Goal: Information Seeking & Learning: Compare options

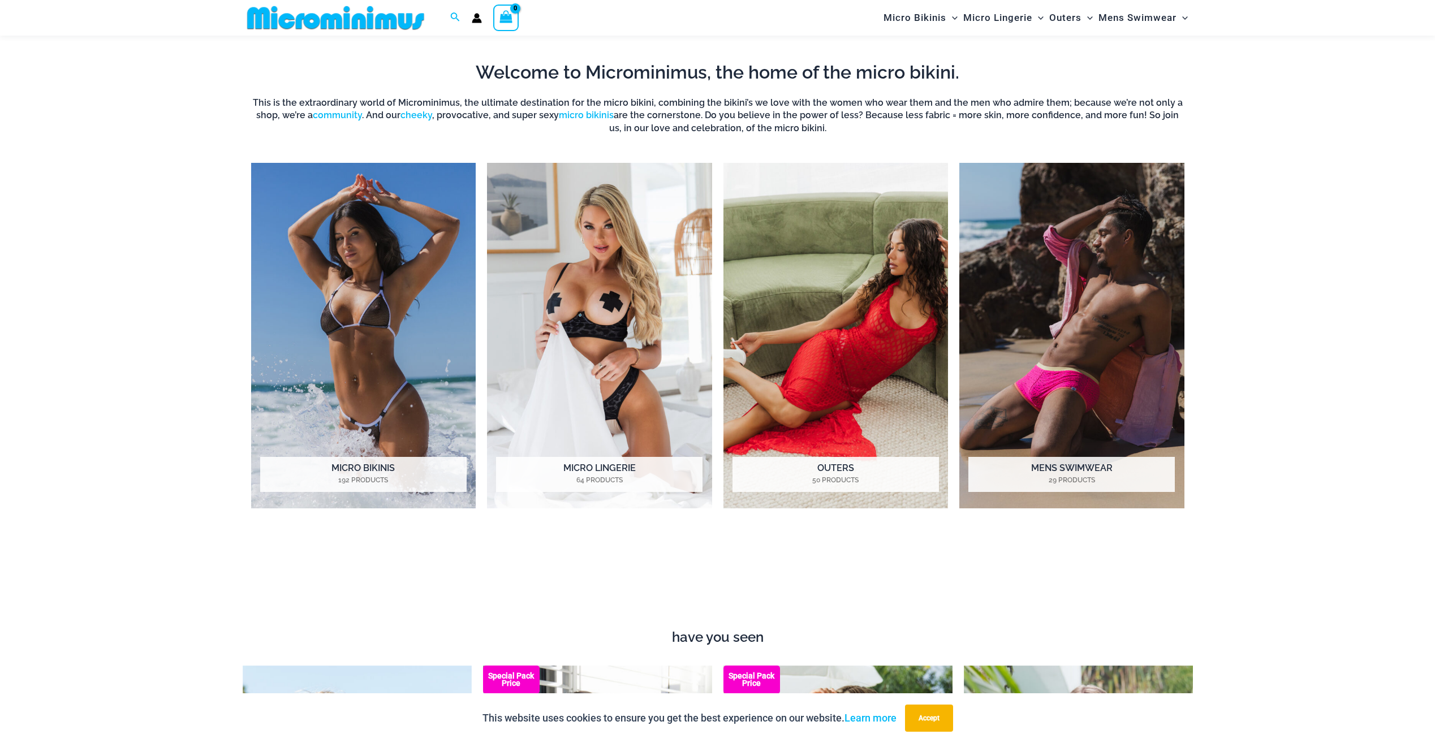
scroll to position [1179, 0]
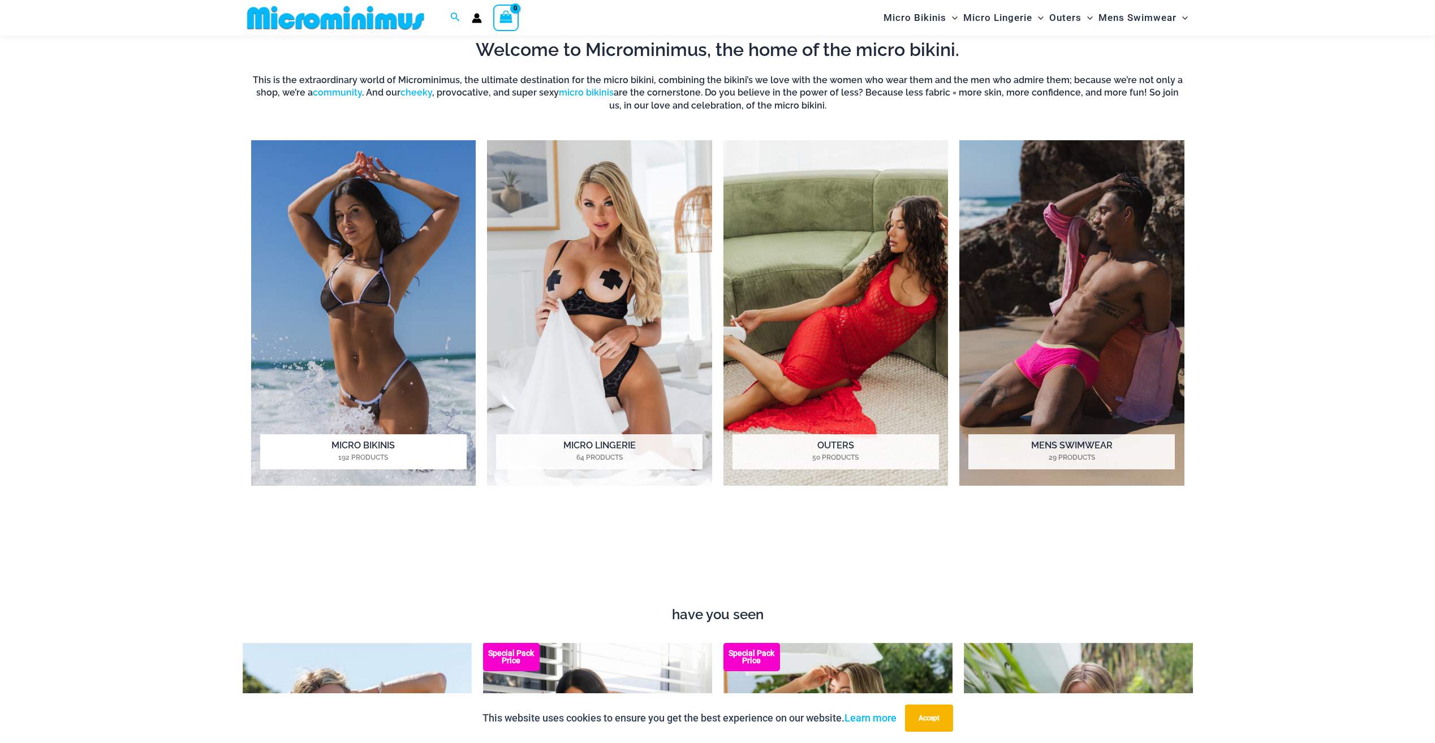
click at [312, 245] on img "Visit product category Micro Bikinis" at bounding box center [363, 313] width 225 height 346
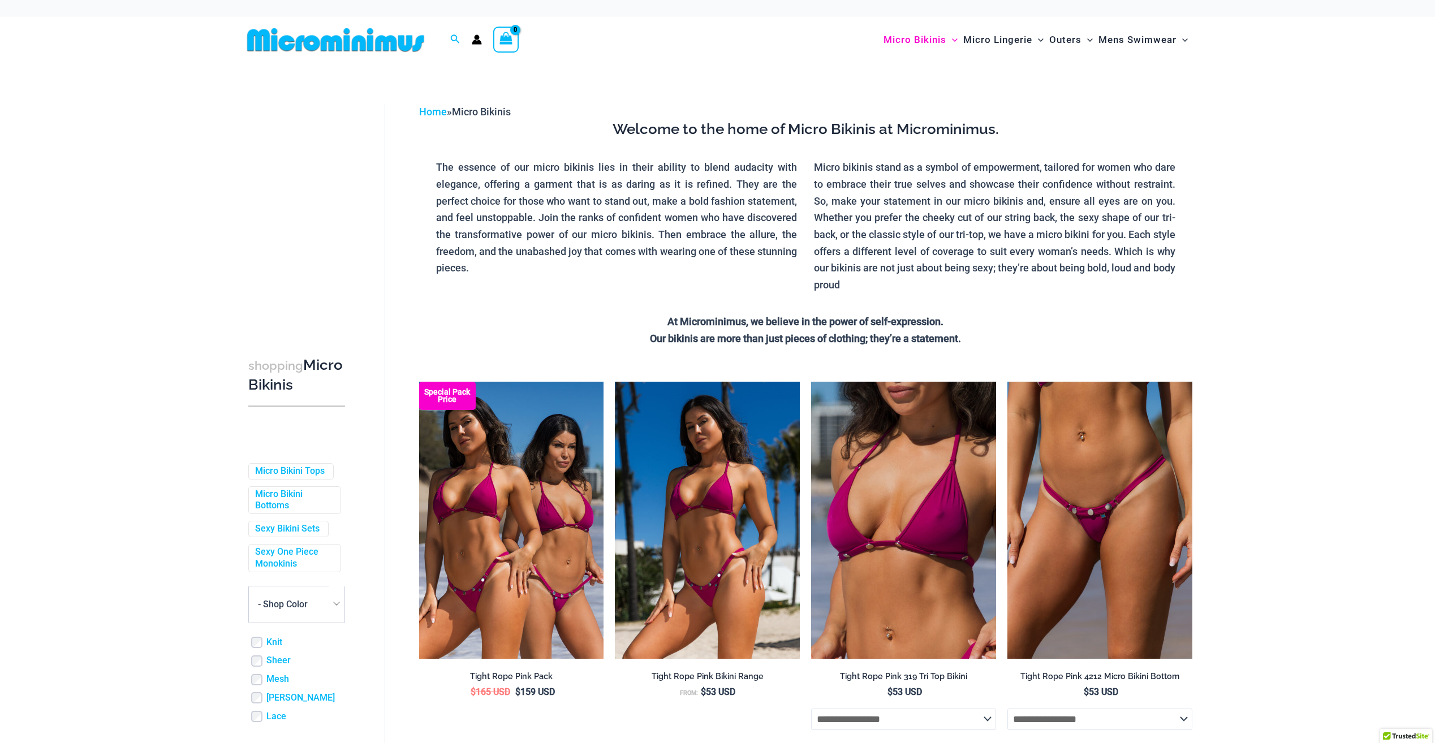
drag, startPoint x: 0, startPoint y: 0, endPoint x: 401, endPoint y: 44, distance: 403.5
click at [401, 44] on img at bounding box center [336, 39] width 186 height 25
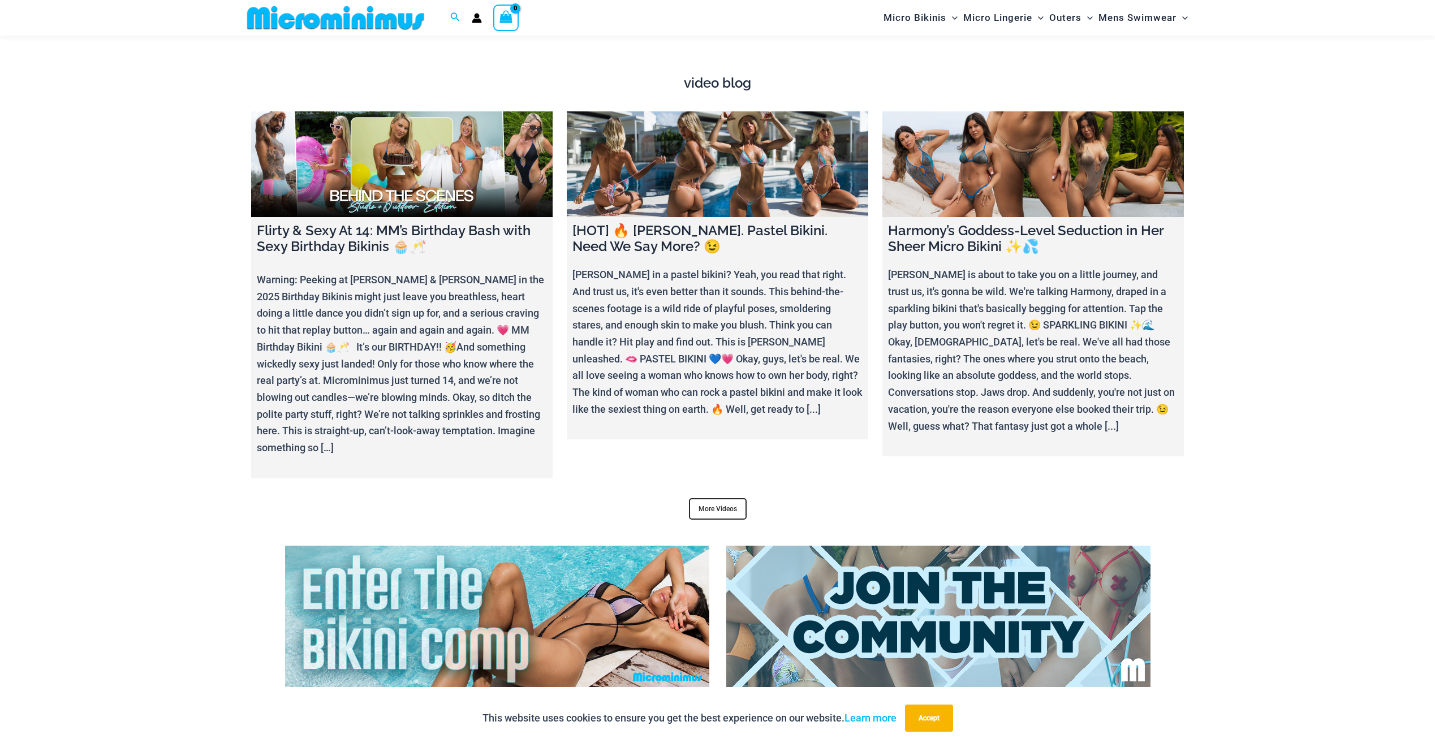
scroll to position [4684, 0]
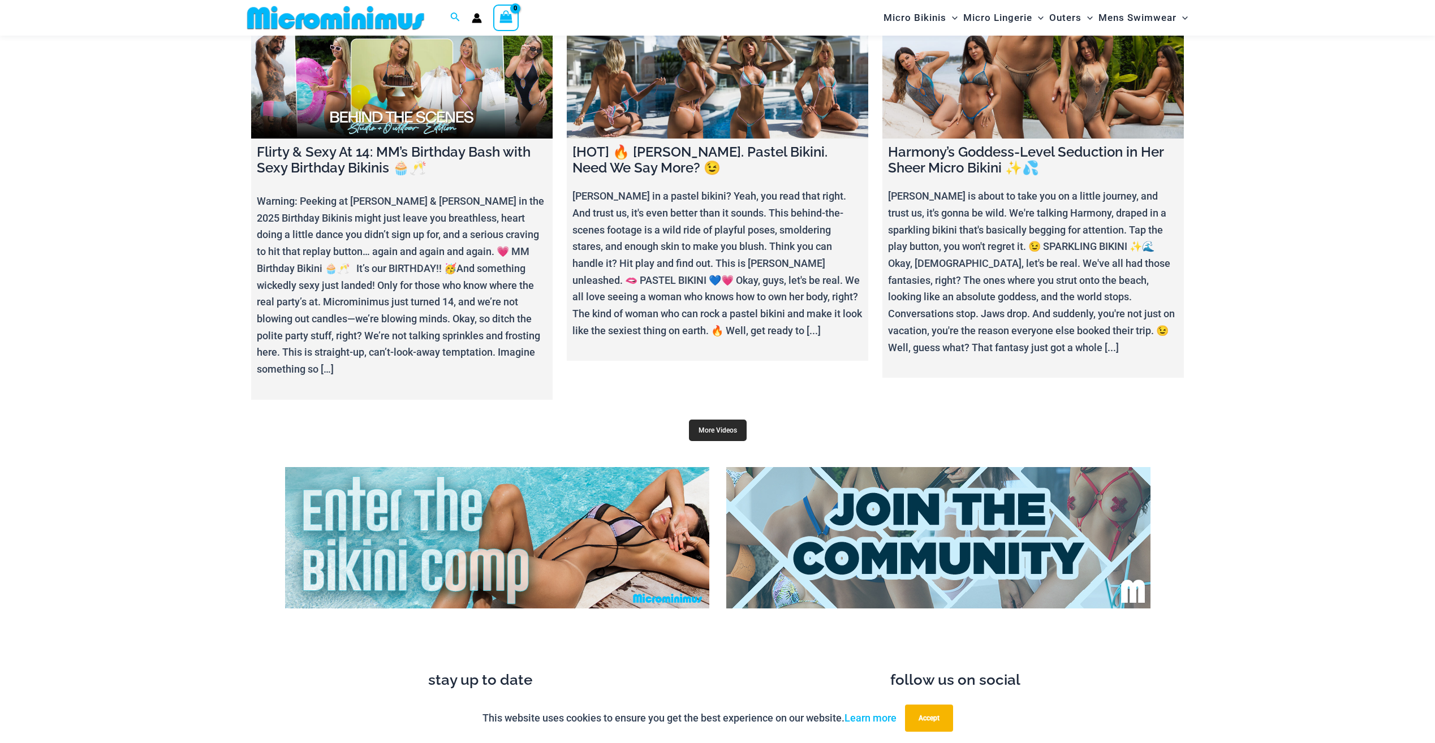
click at [713, 420] on link "More Videos" at bounding box center [718, 430] width 58 height 21
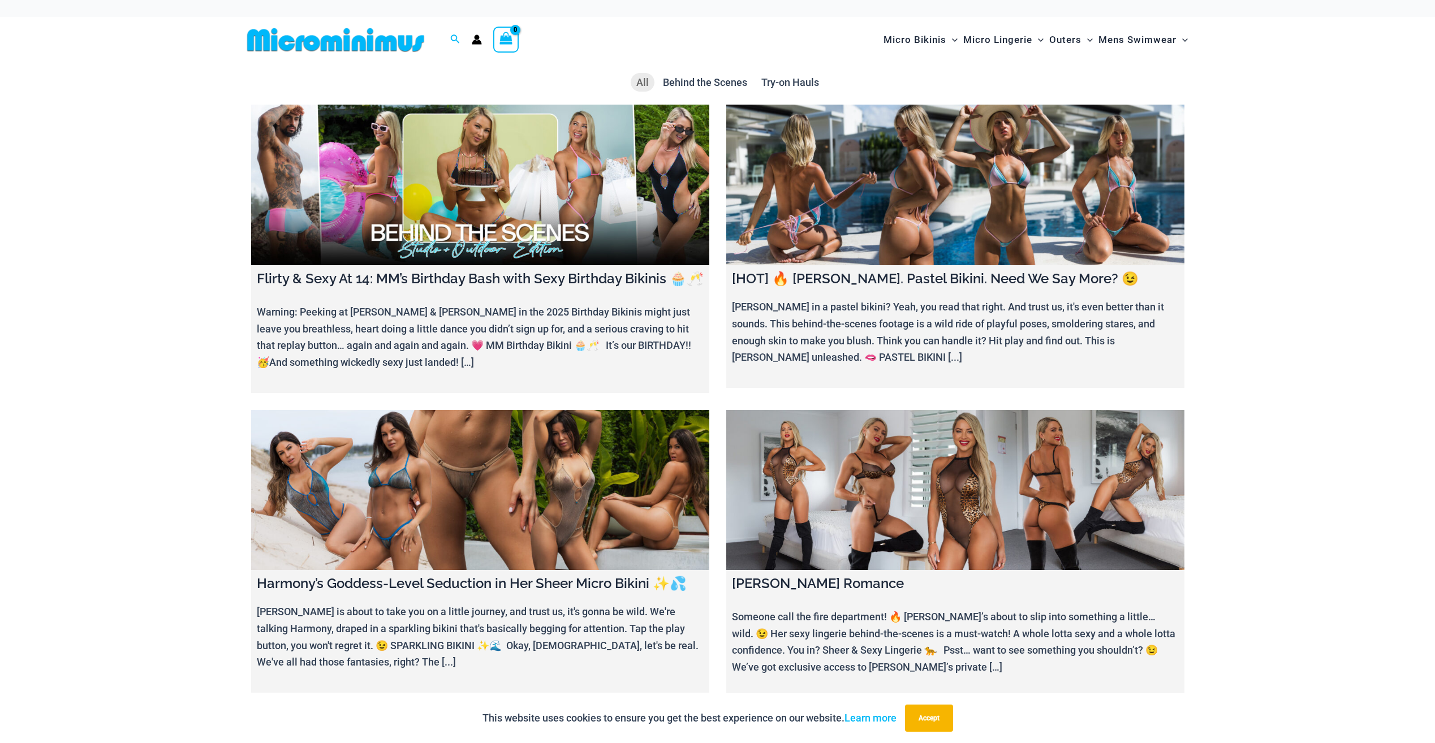
click at [354, 49] on img at bounding box center [336, 39] width 186 height 25
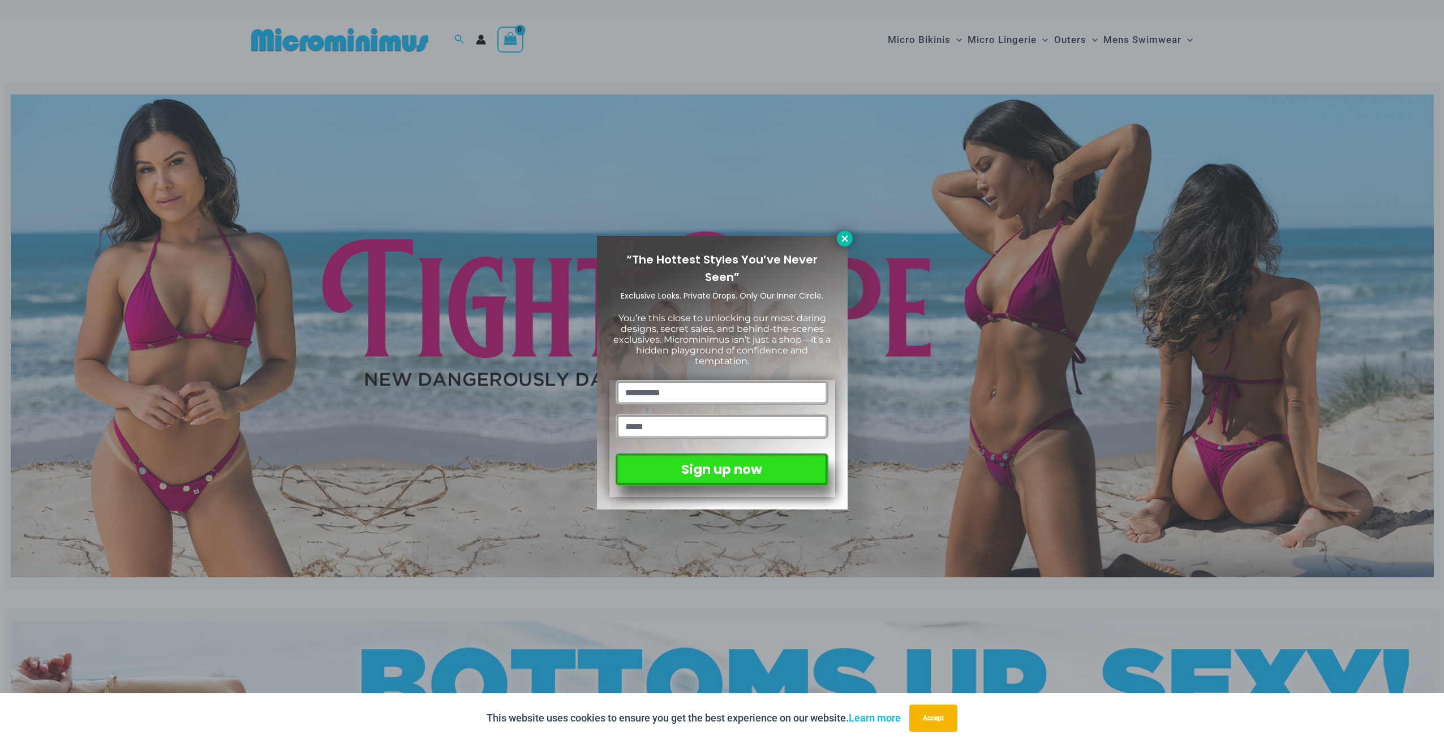
click at [843, 240] on icon at bounding box center [844, 238] width 6 height 6
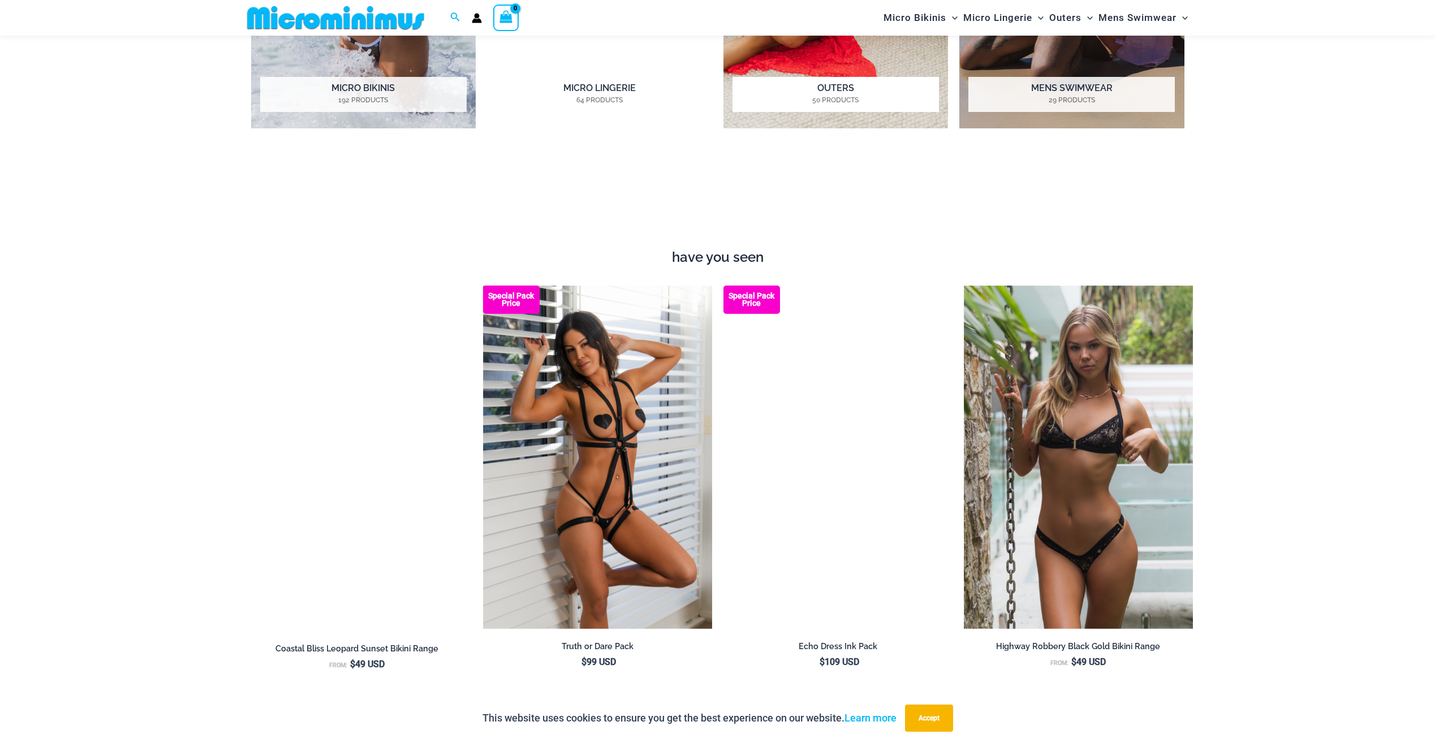
scroll to position [1574, 0]
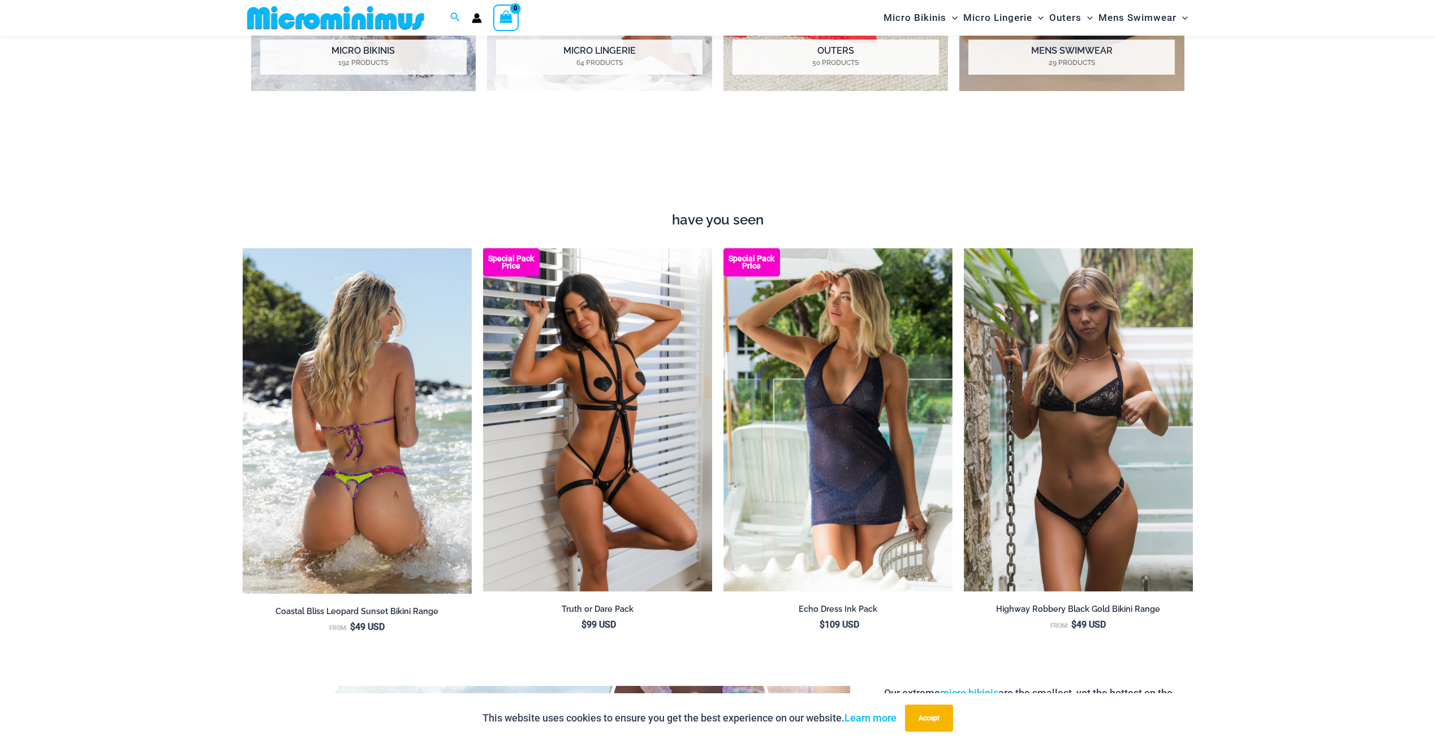
click at [413, 283] on img at bounding box center [357, 421] width 229 height 346
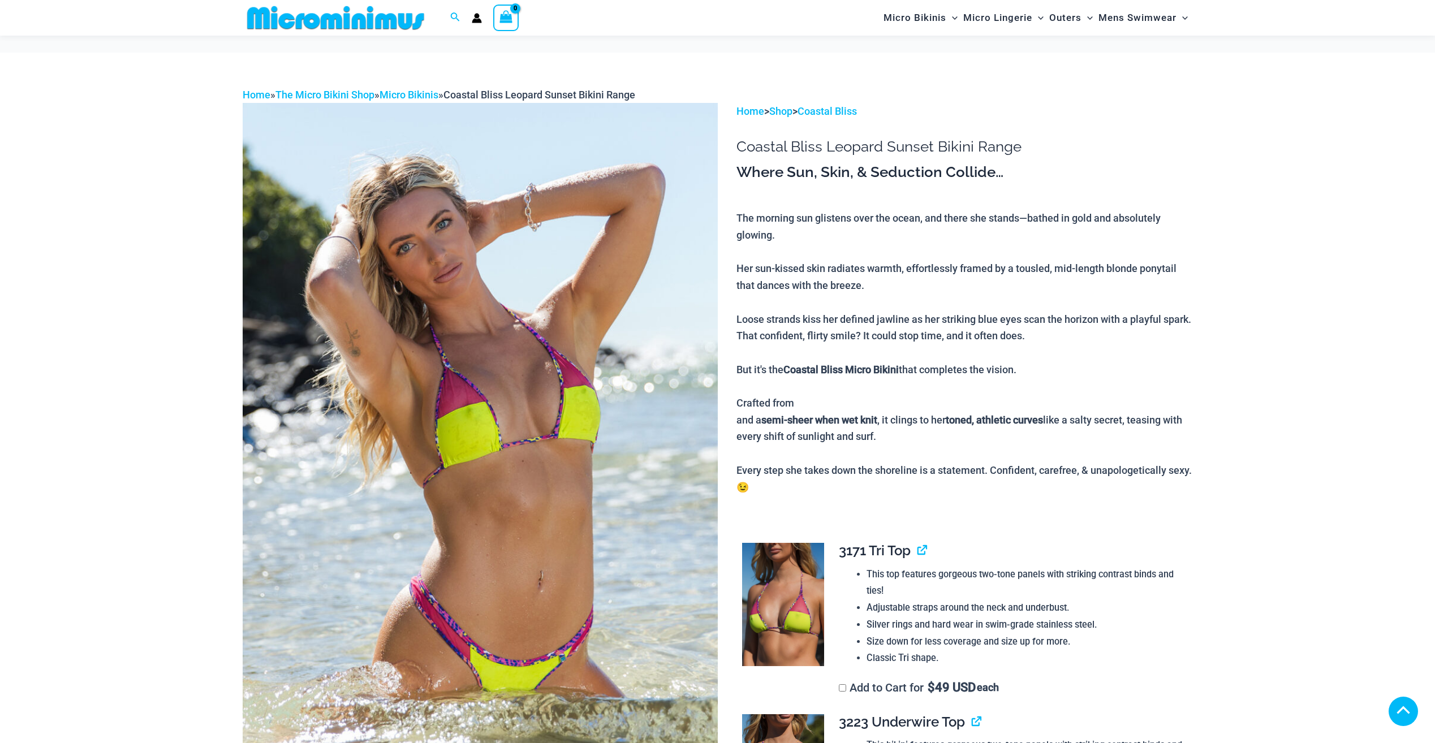
scroll to position [617, 0]
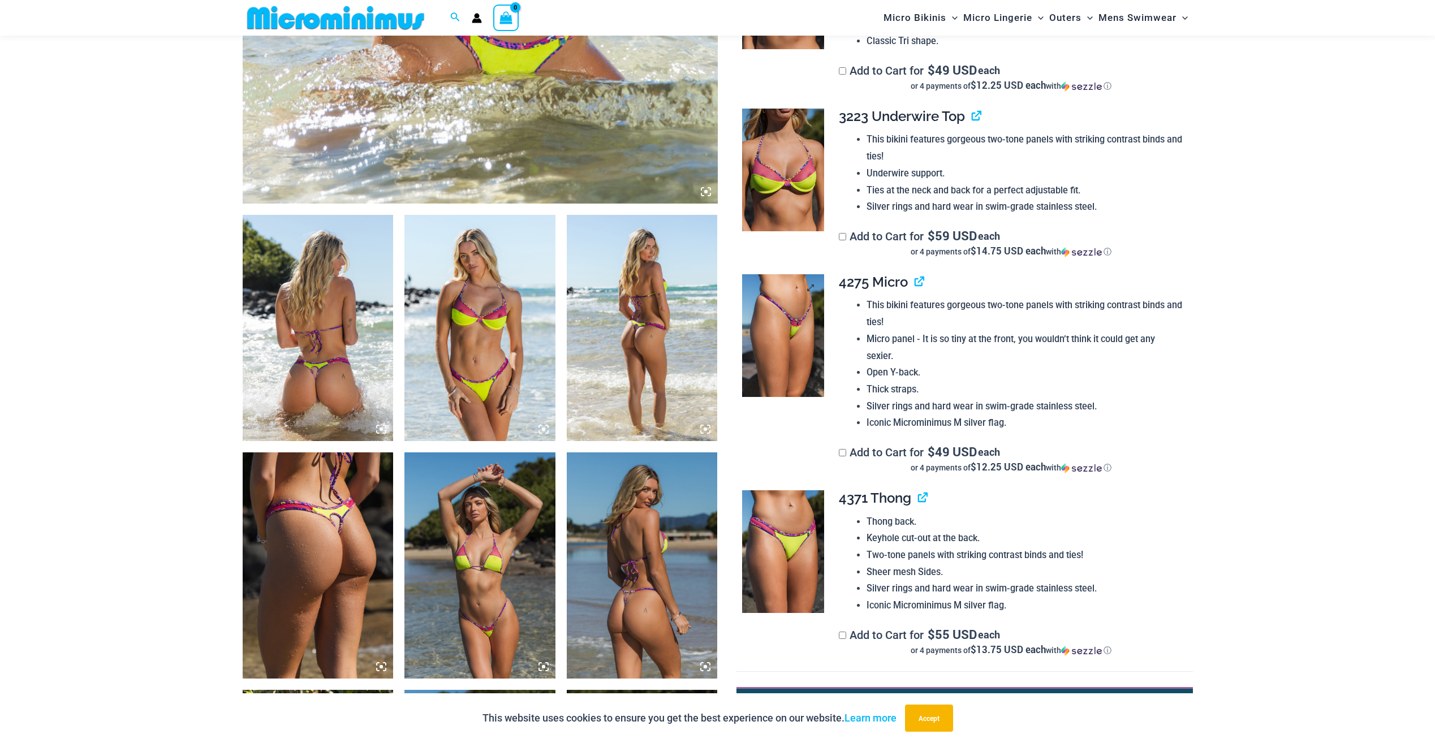
click at [798, 351] on img at bounding box center [783, 335] width 82 height 123
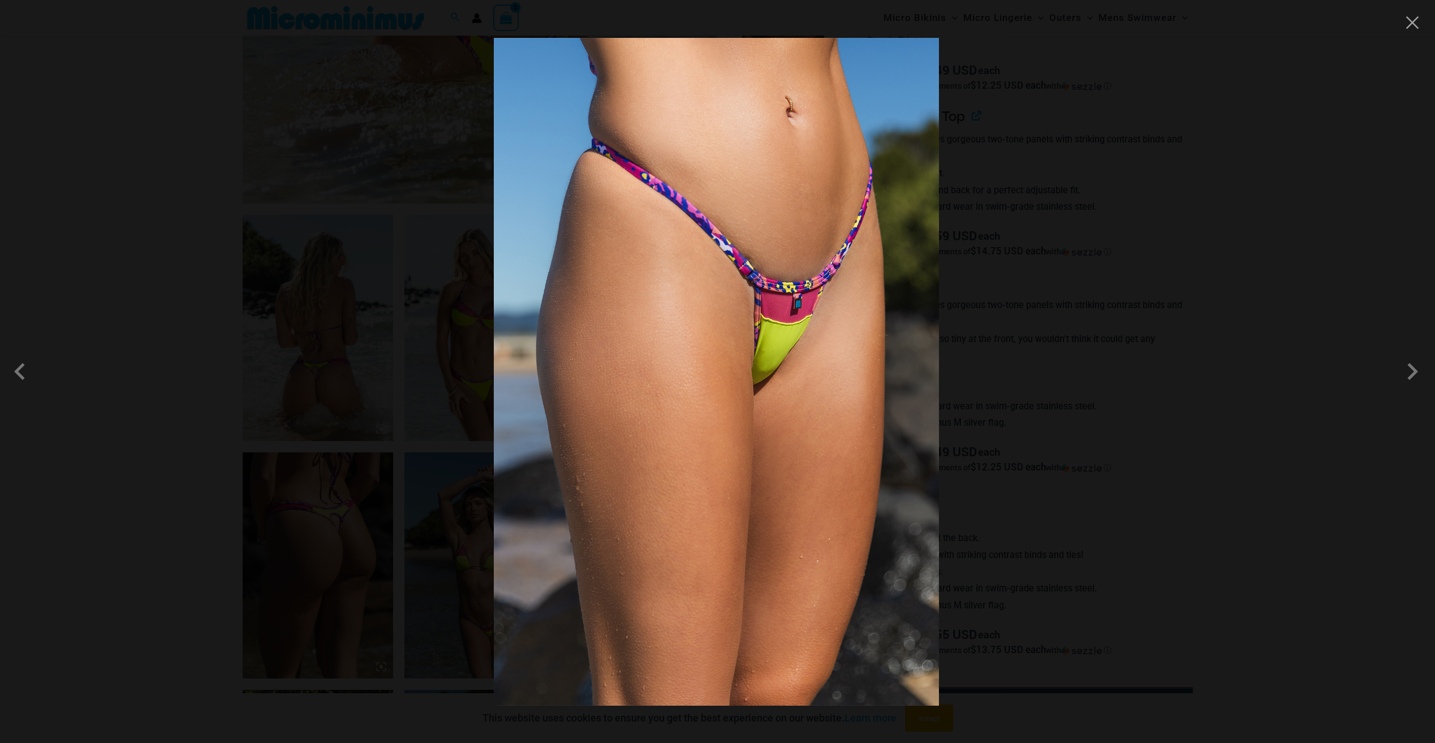
click at [419, 208] on div at bounding box center [717, 371] width 1435 height 743
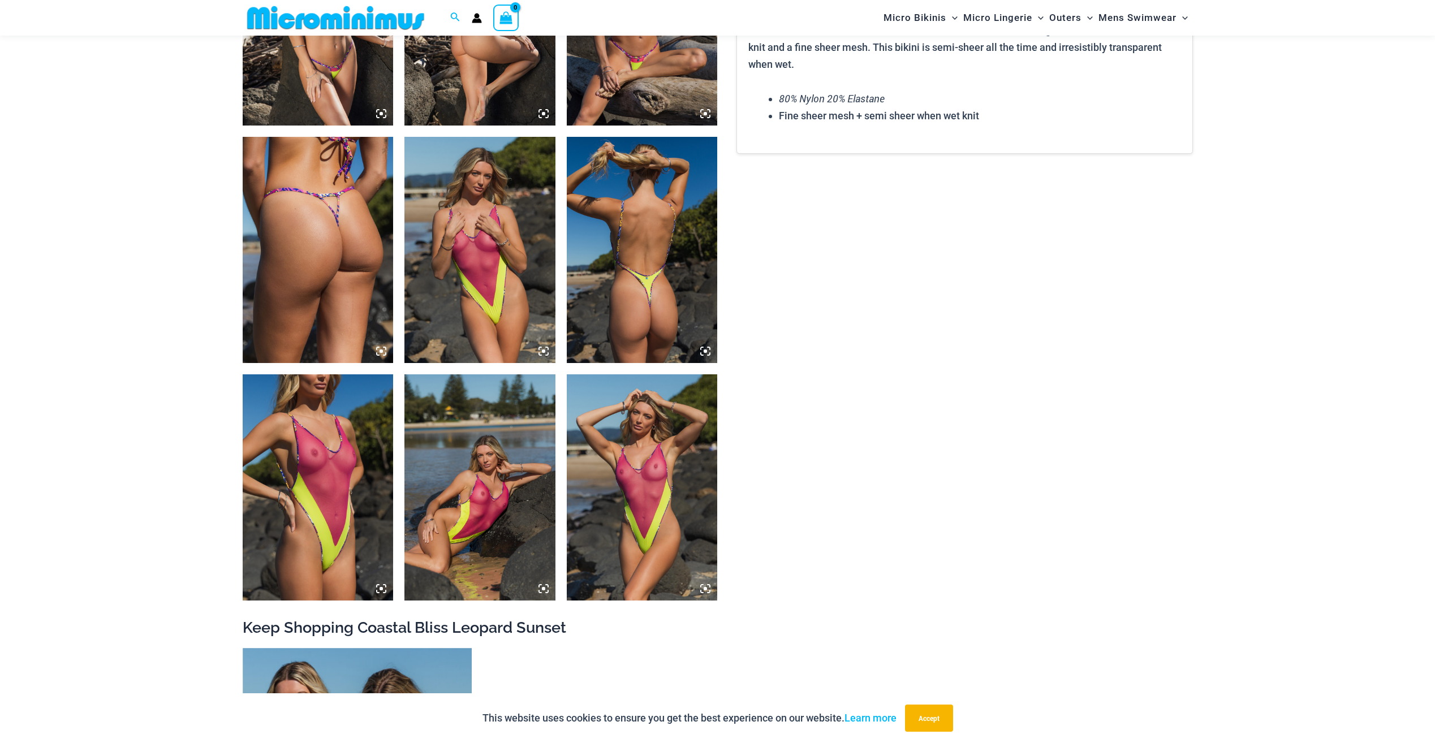
scroll to position [1692, 0]
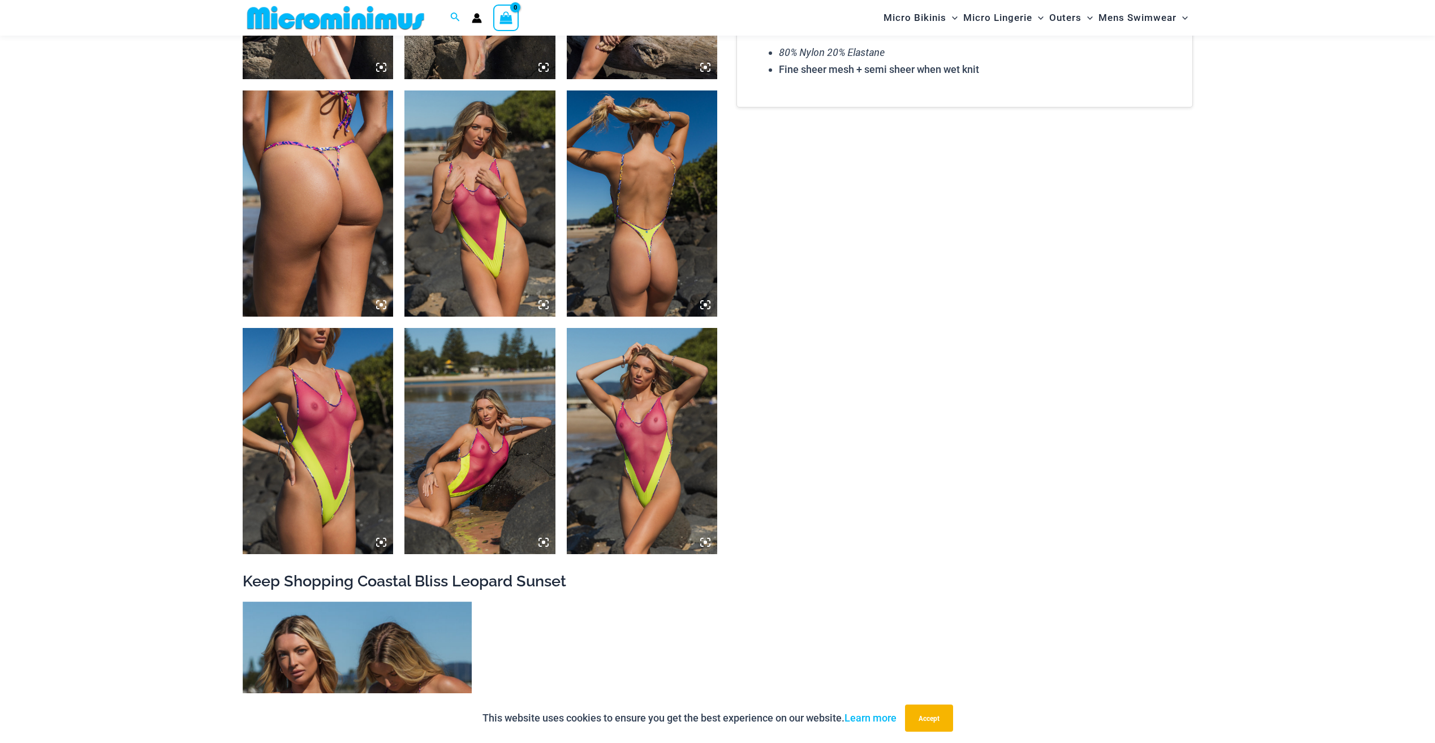
click at [328, 469] on img at bounding box center [318, 441] width 151 height 226
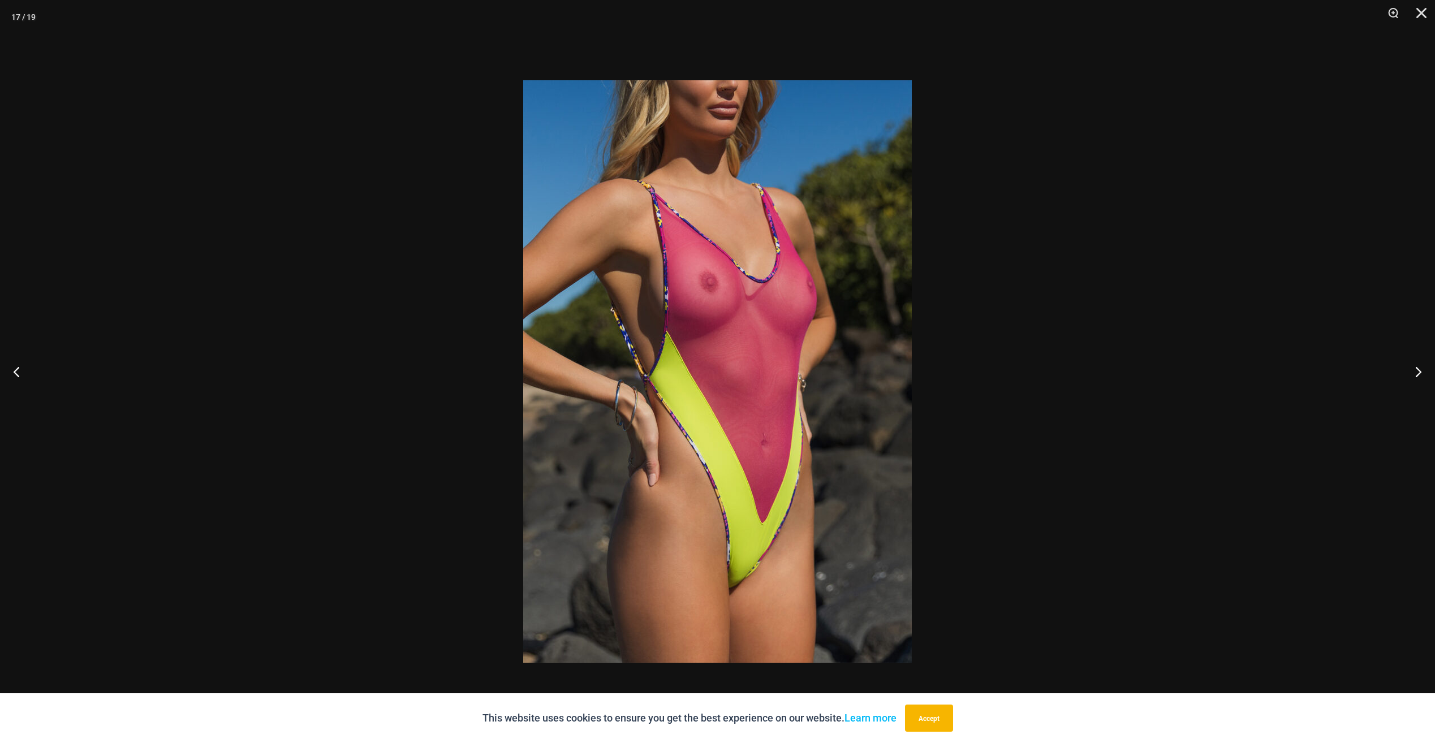
click at [1097, 348] on div at bounding box center [717, 371] width 1435 height 743
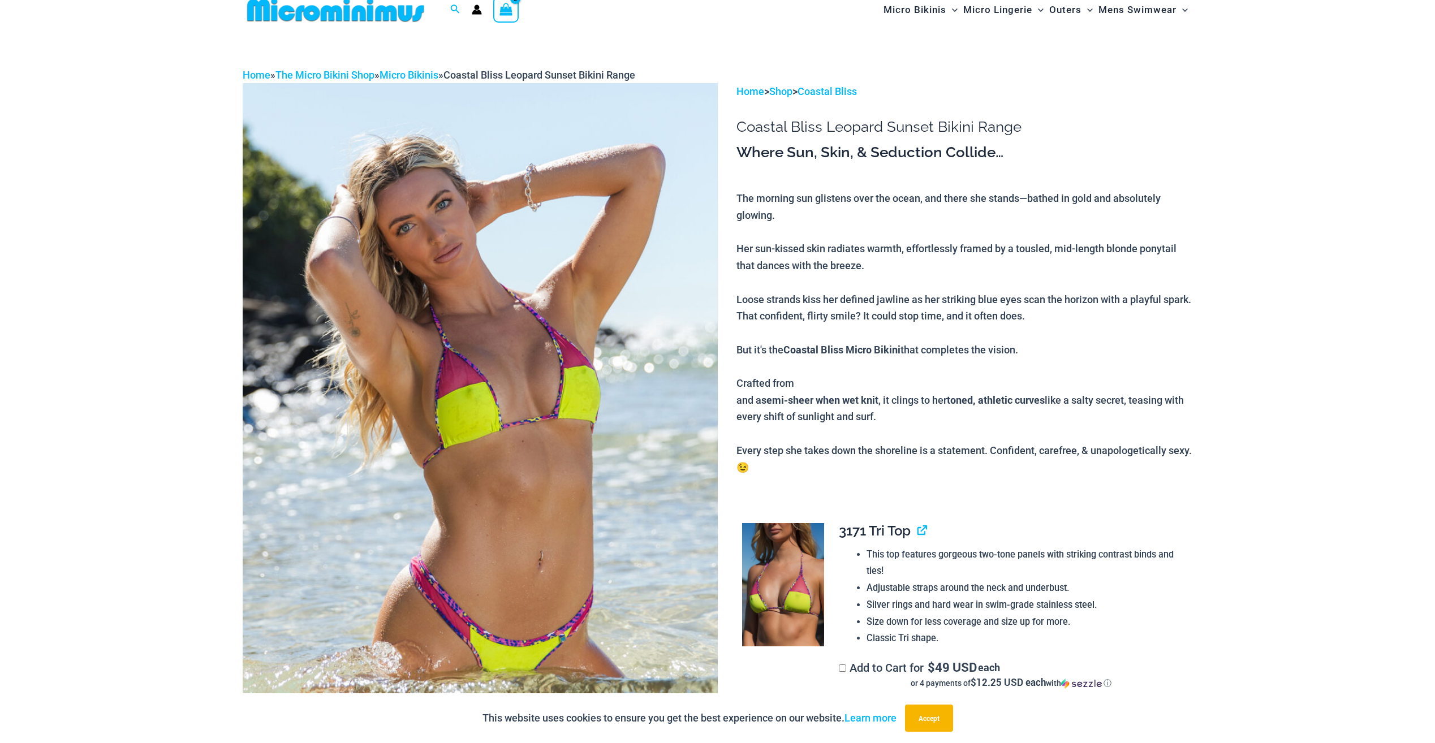
scroll to position [0, 0]
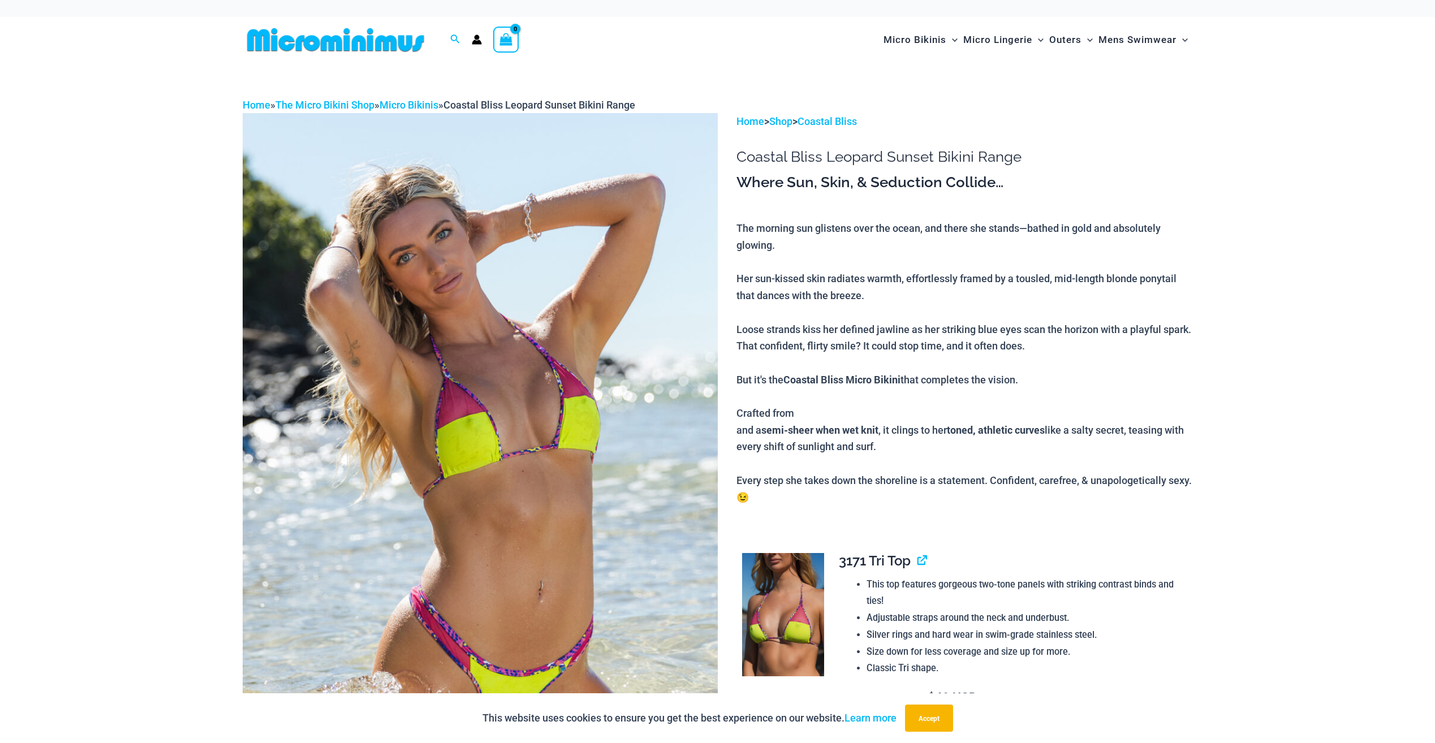
click at [386, 37] on img at bounding box center [336, 39] width 186 height 25
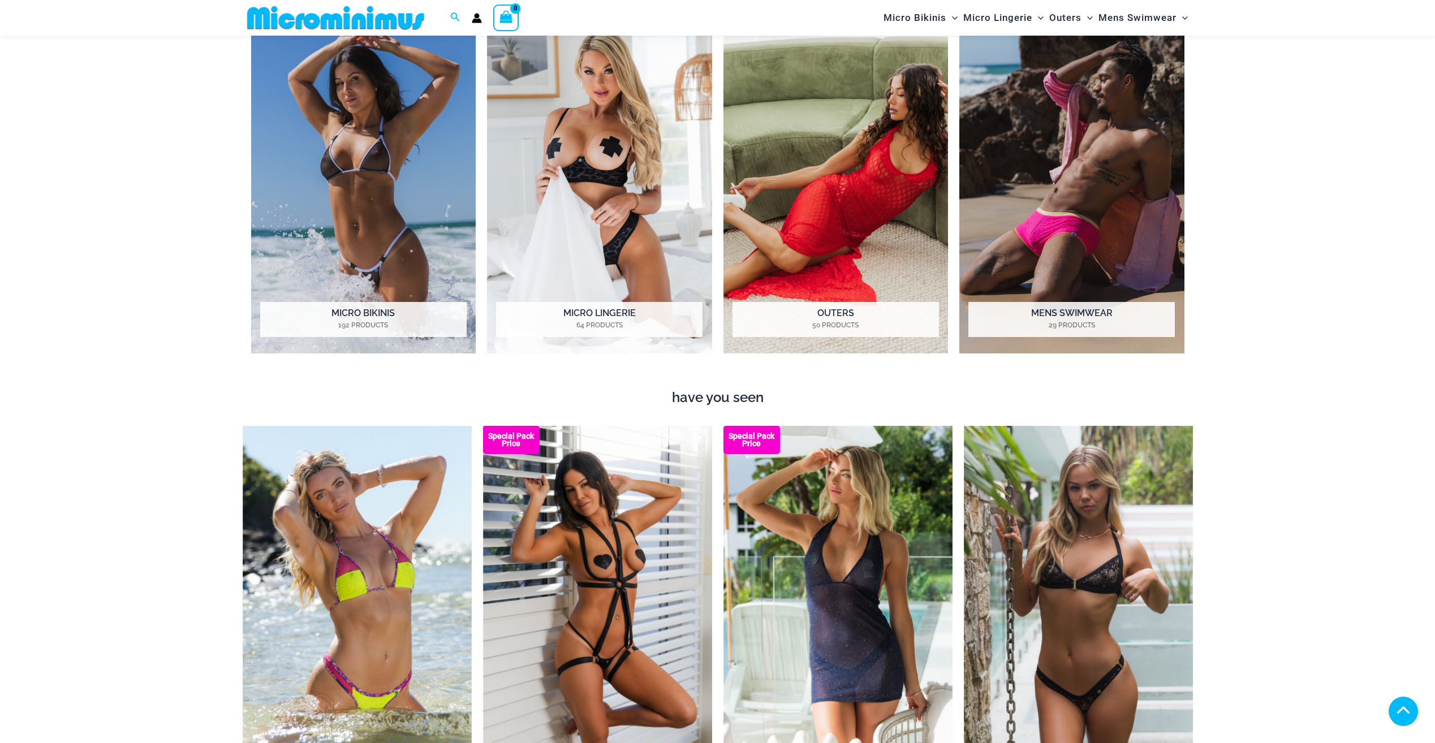
scroll to position [1294, 0]
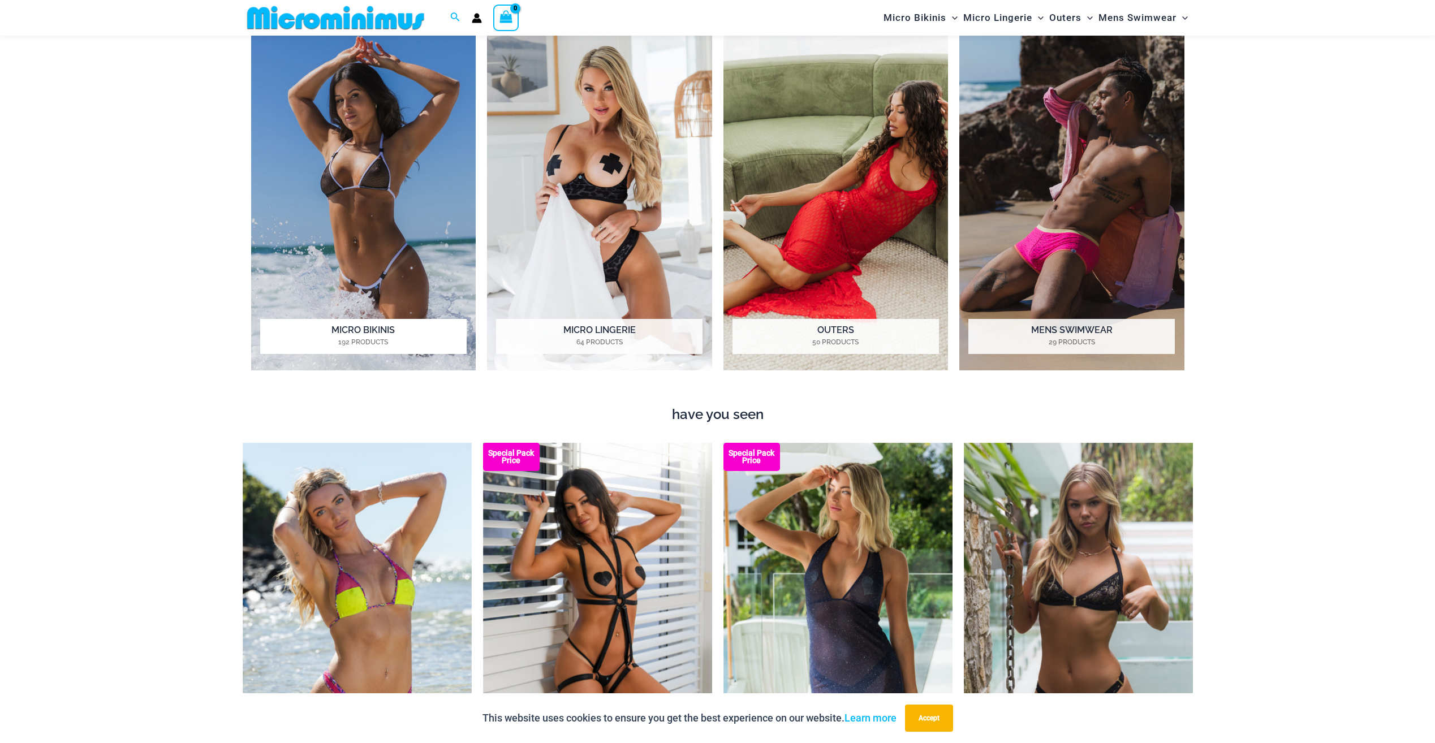
click at [381, 272] on img "Visit product category Micro Bikinis" at bounding box center [363, 198] width 225 height 346
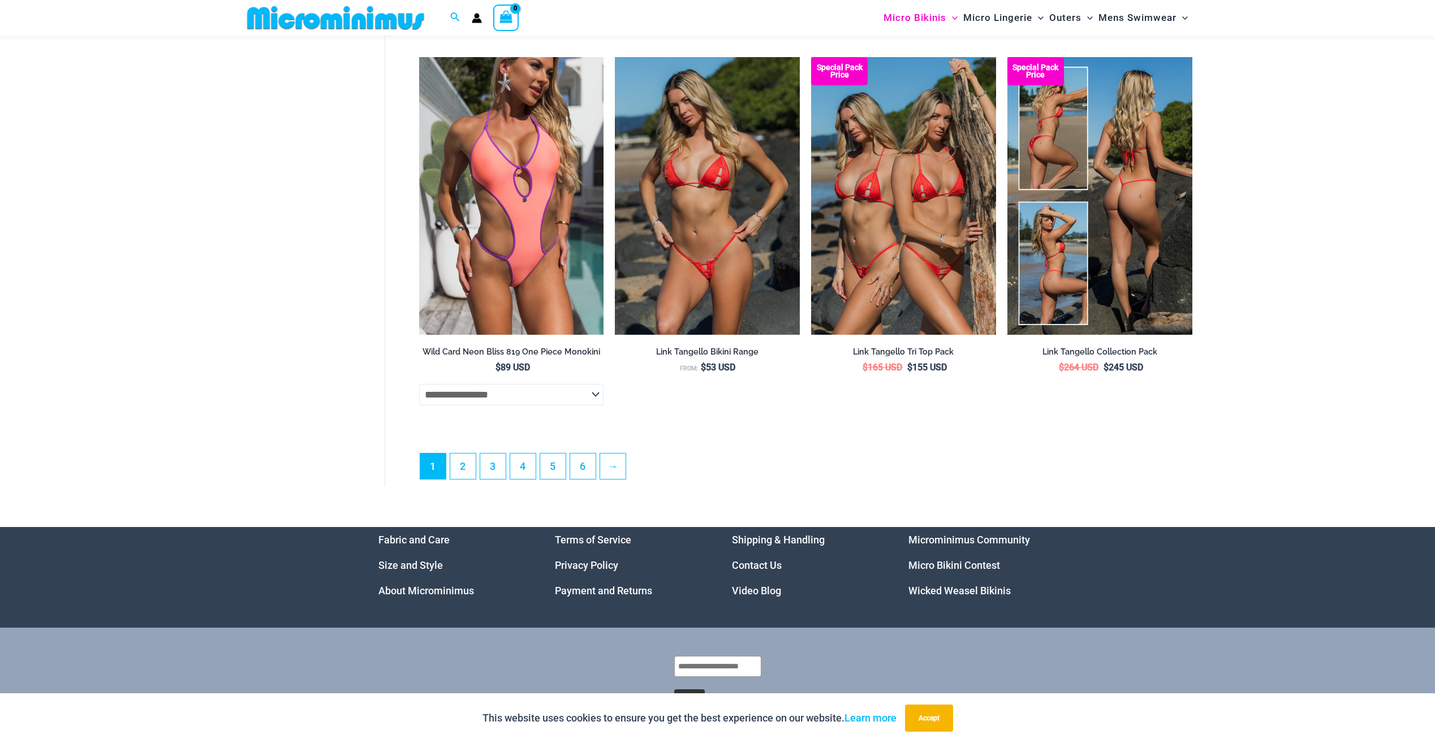
scroll to position [3045, 0]
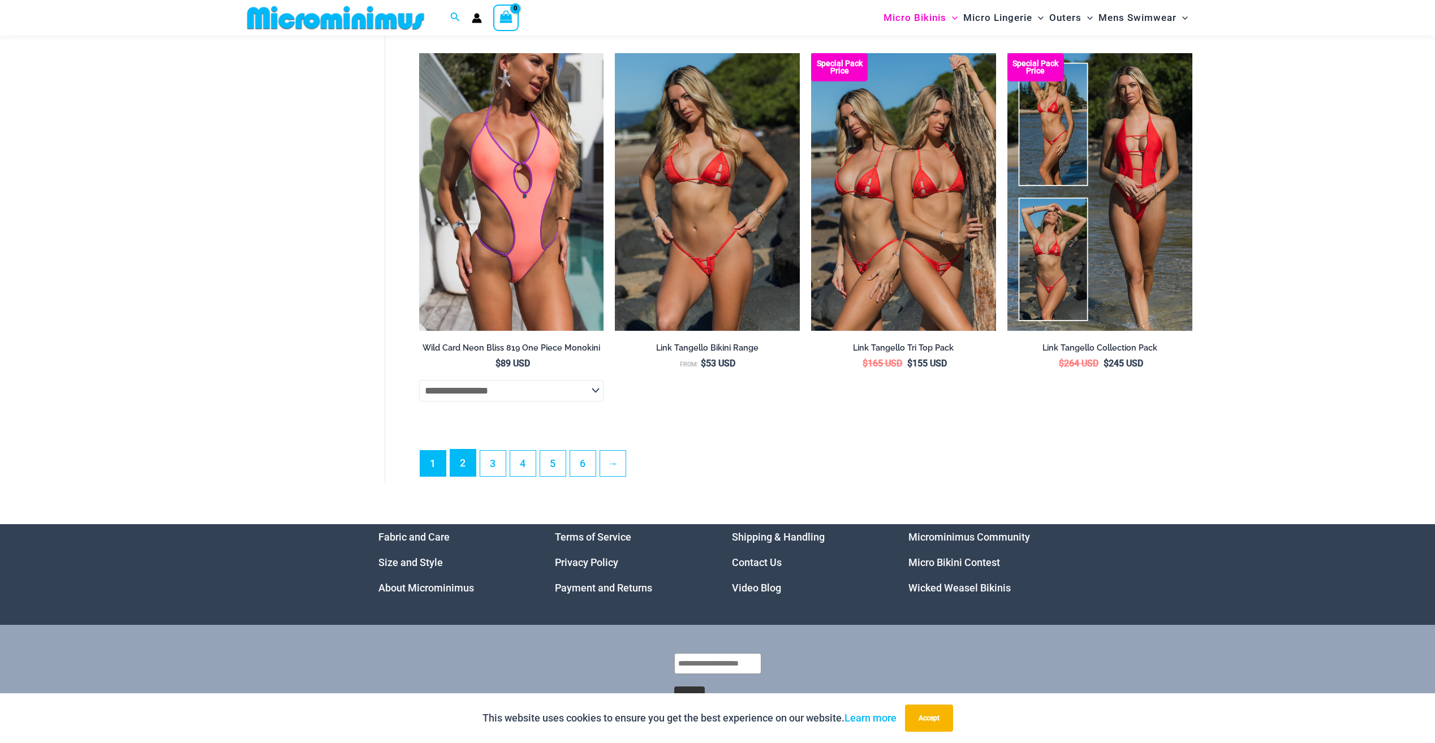
click at [469, 476] on link "2" at bounding box center [462, 463] width 25 height 27
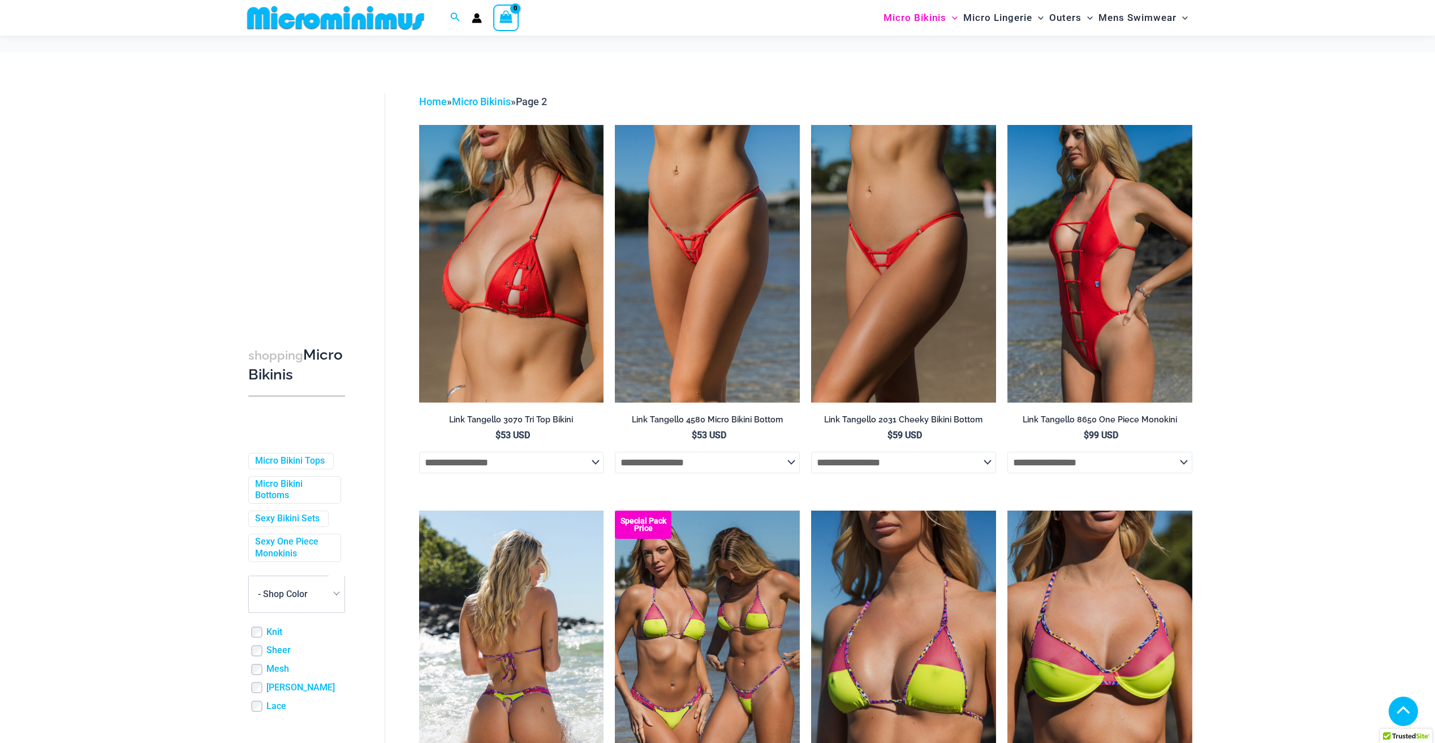
scroll to position [276, 0]
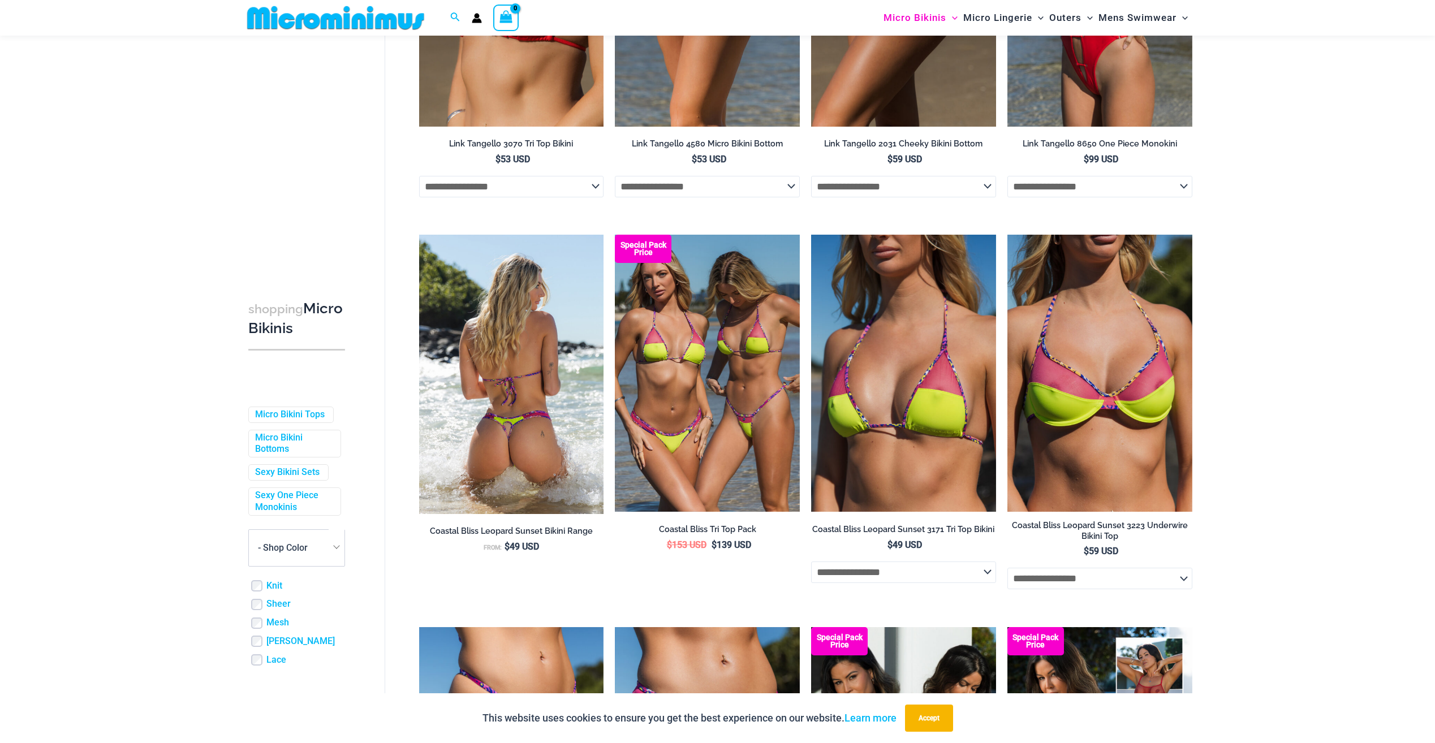
click at [546, 445] on img at bounding box center [511, 374] width 185 height 279
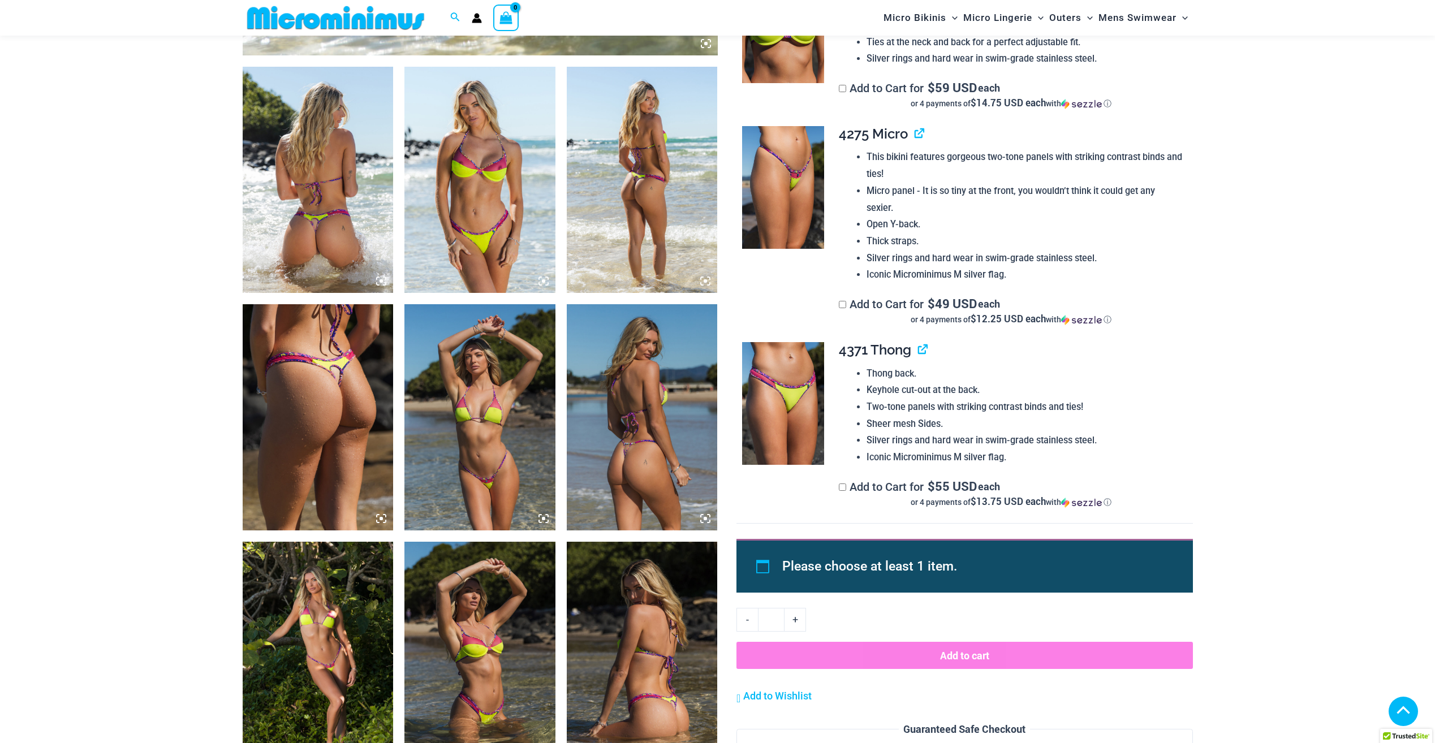
scroll to position [783, 0]
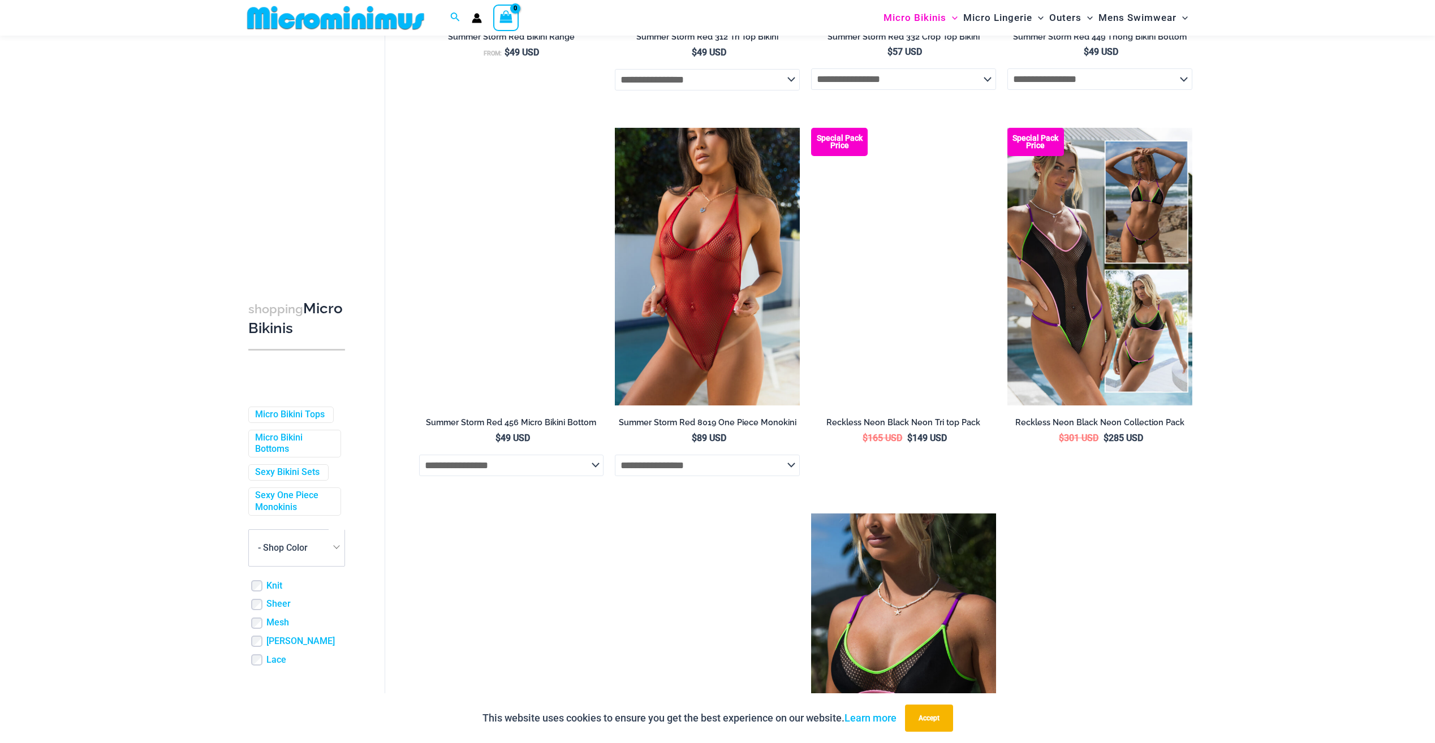
scroll to position [1577, 0]
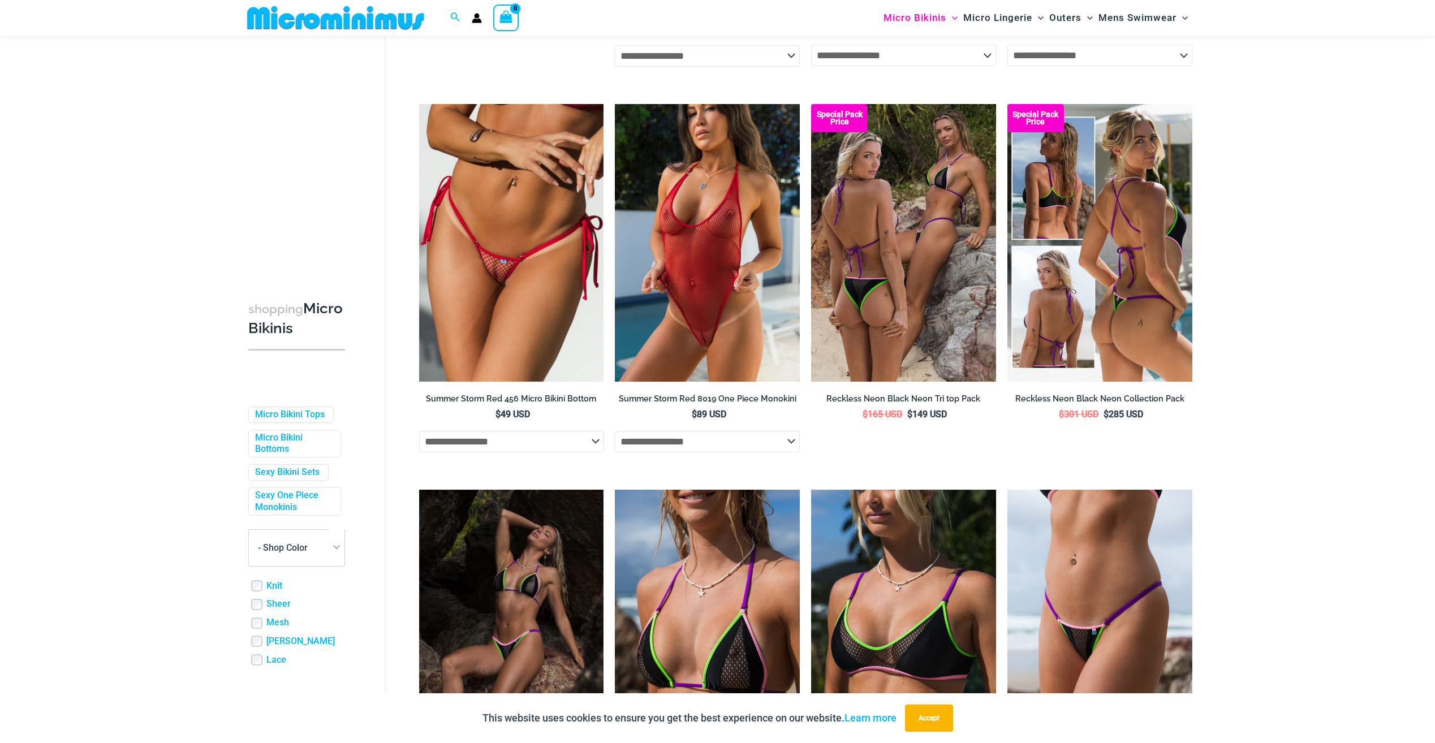
click at [1128, 314] on img at bounding box center [1099, 242] width 185 height 277
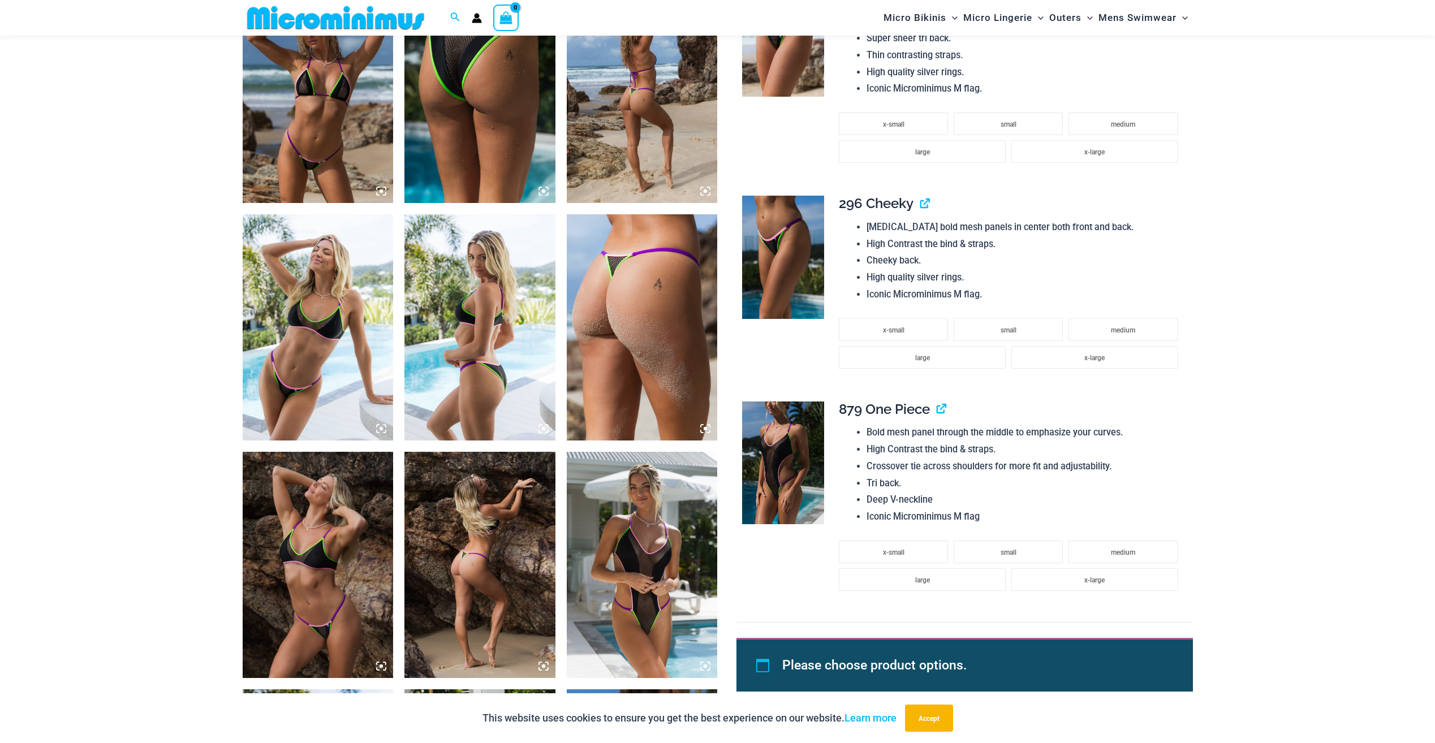
scroll to position [1128, 0]
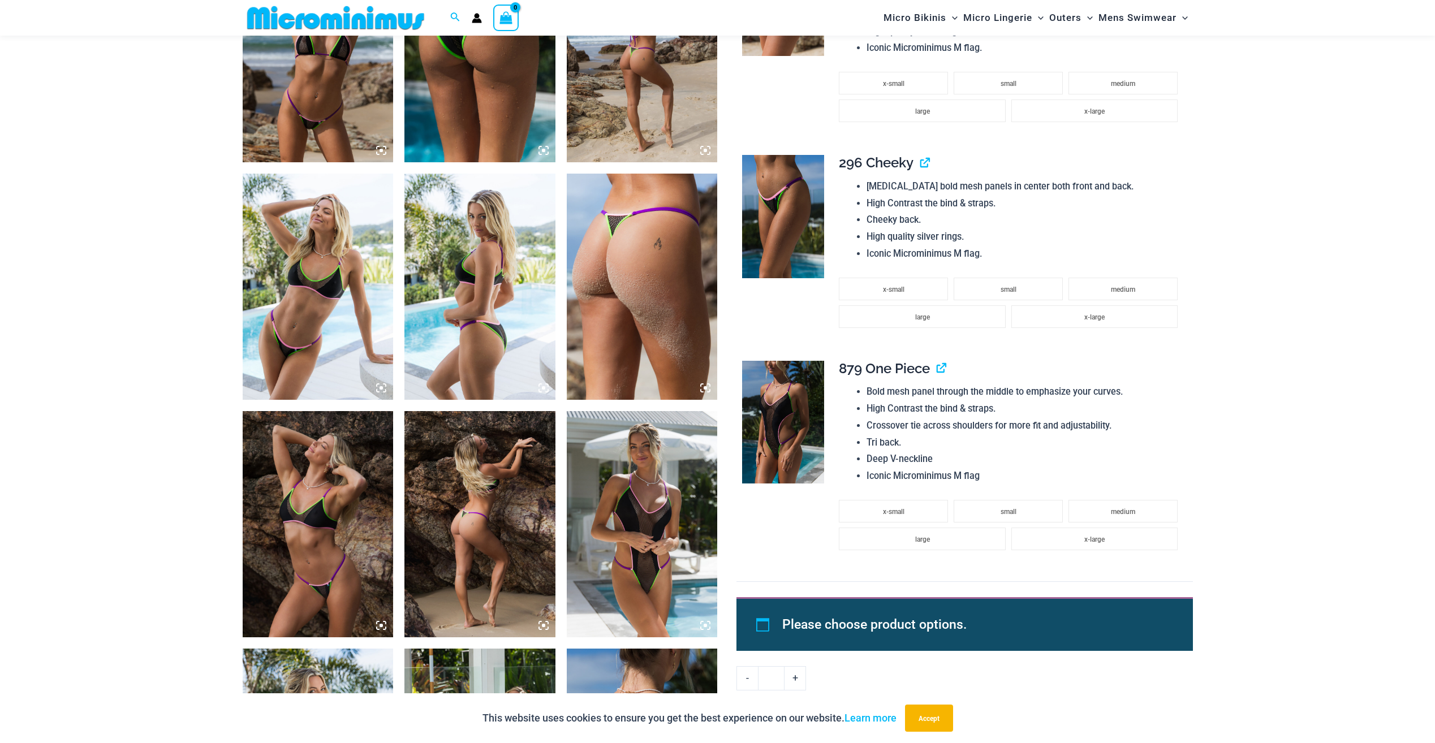
click at [776, 452] on img at bounding box center [783, 422] width 82 height 123
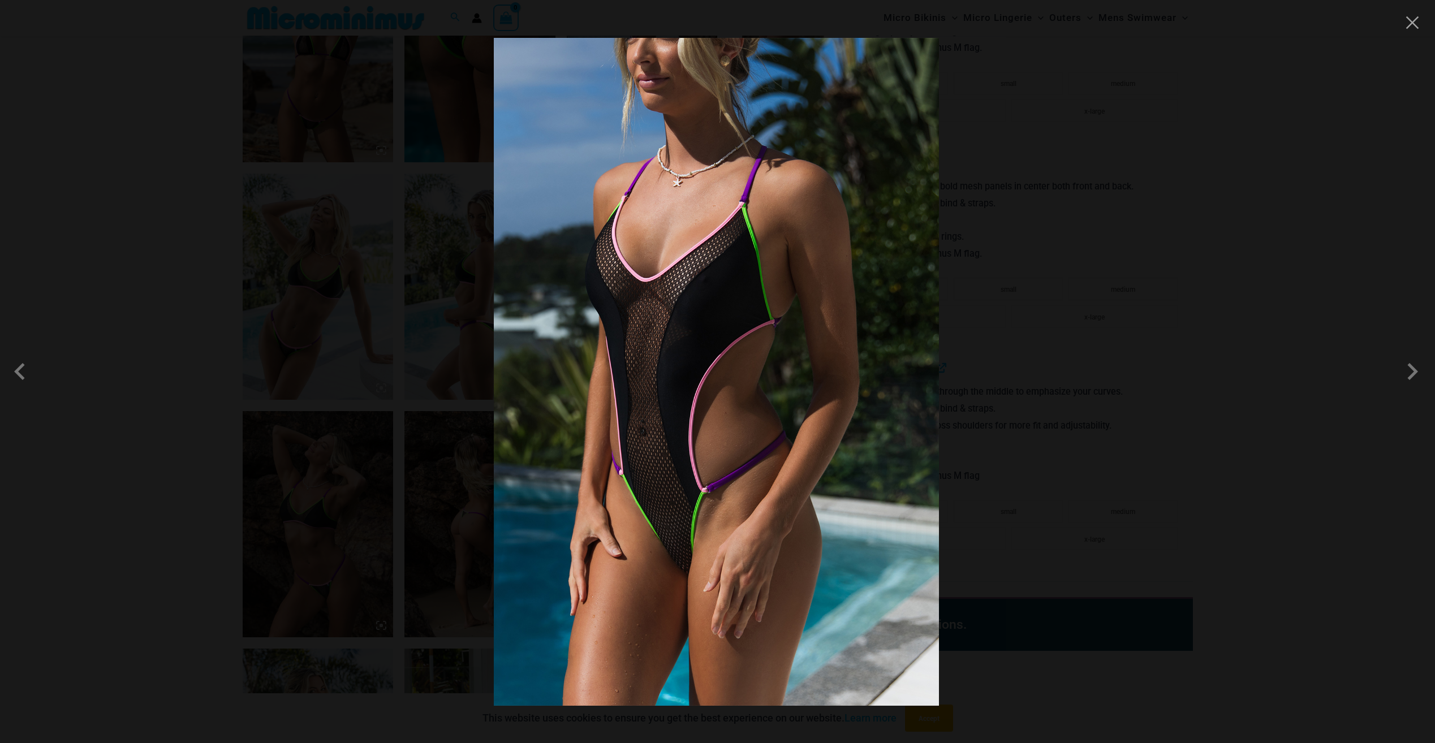
click at [776, 452] on img at bounding box center [716, 372] width 445 height 668
click at [705, 365] on img at bounding box center [716, 372] width 445 height 668
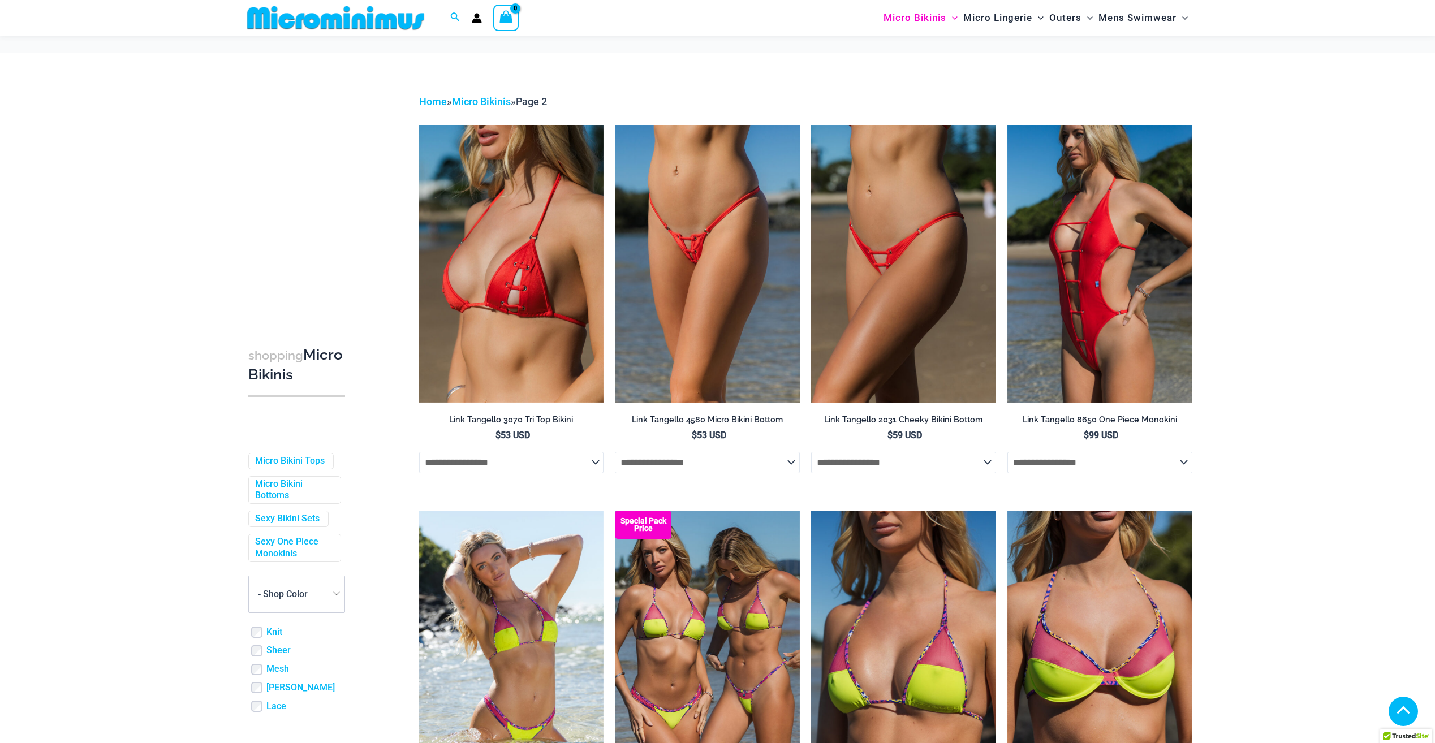
scroll to position [2472, 0]
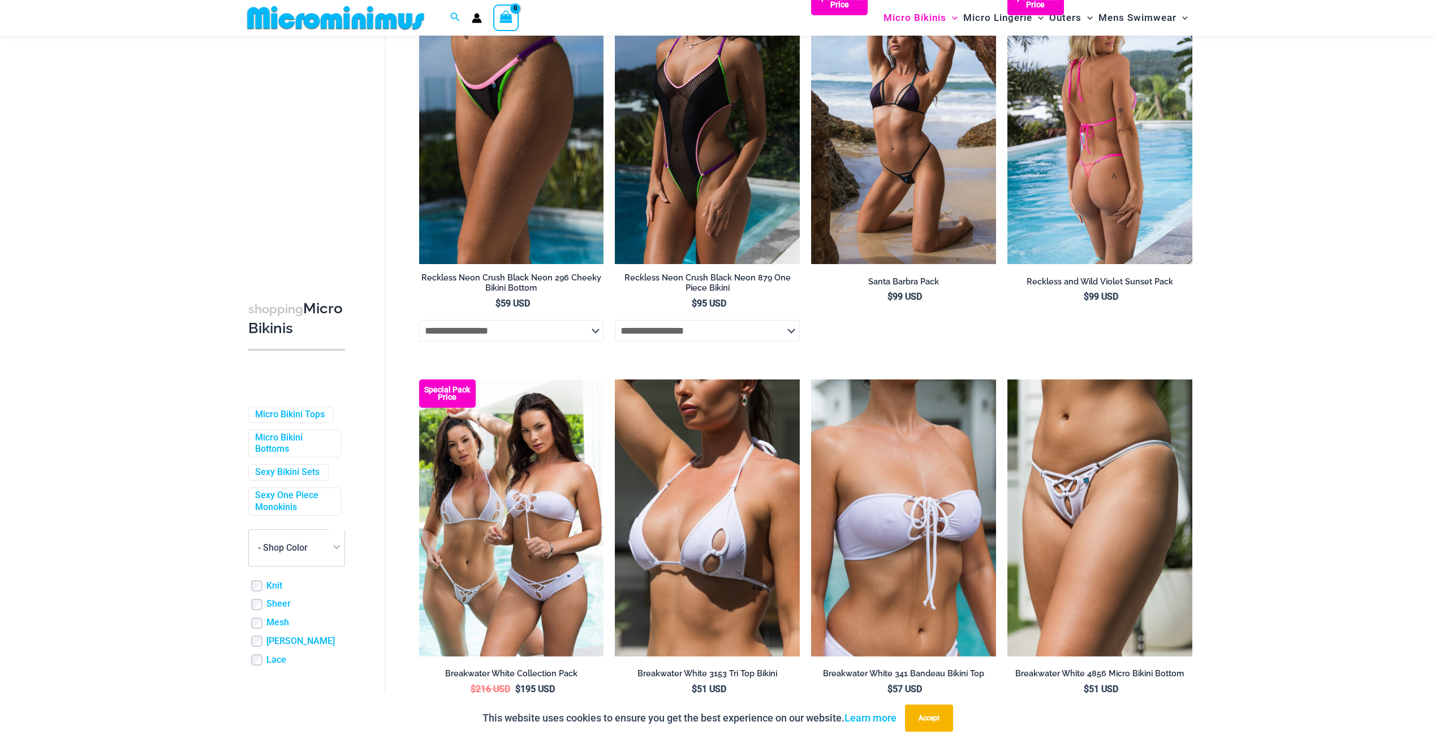
click at [1153, 211] on img at bounding box center [1099, 125] width 185 height 277
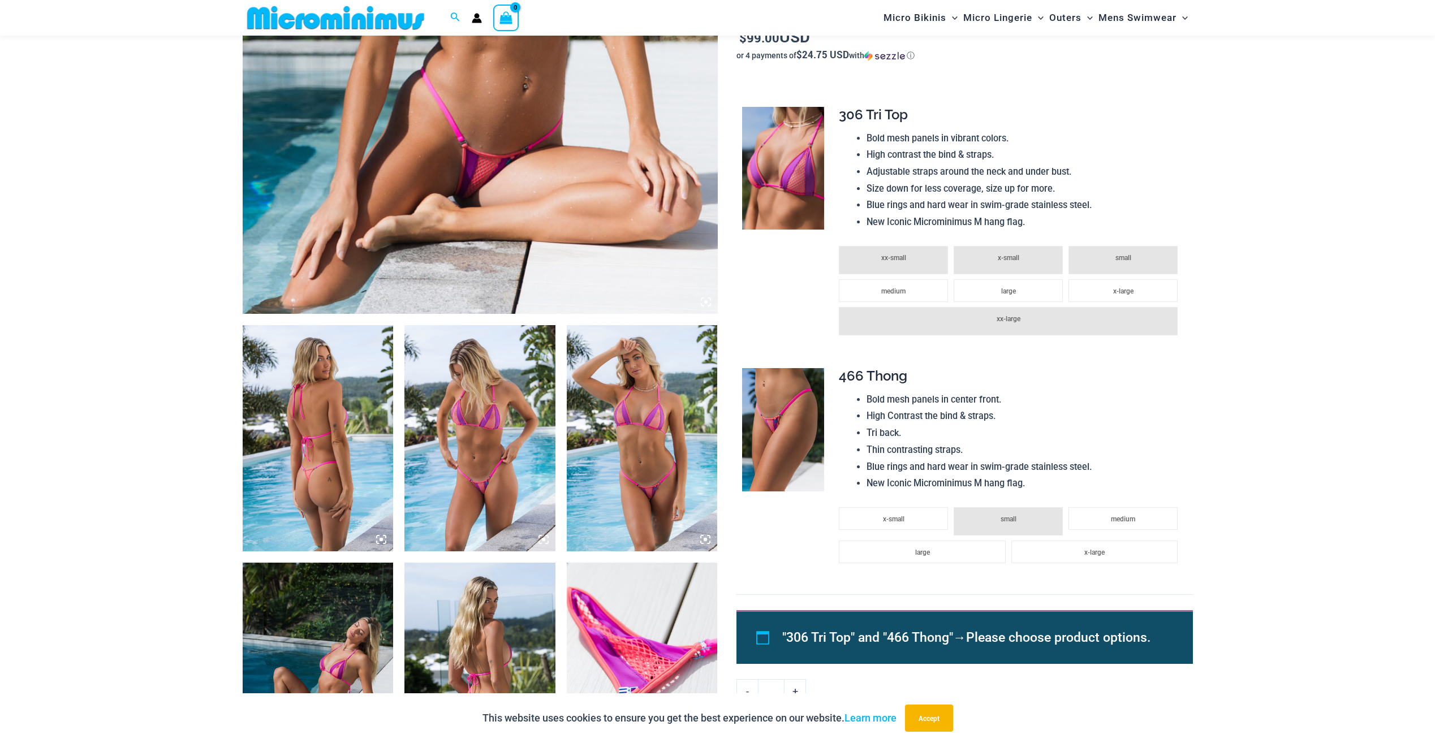
scroll to position [669, 0]
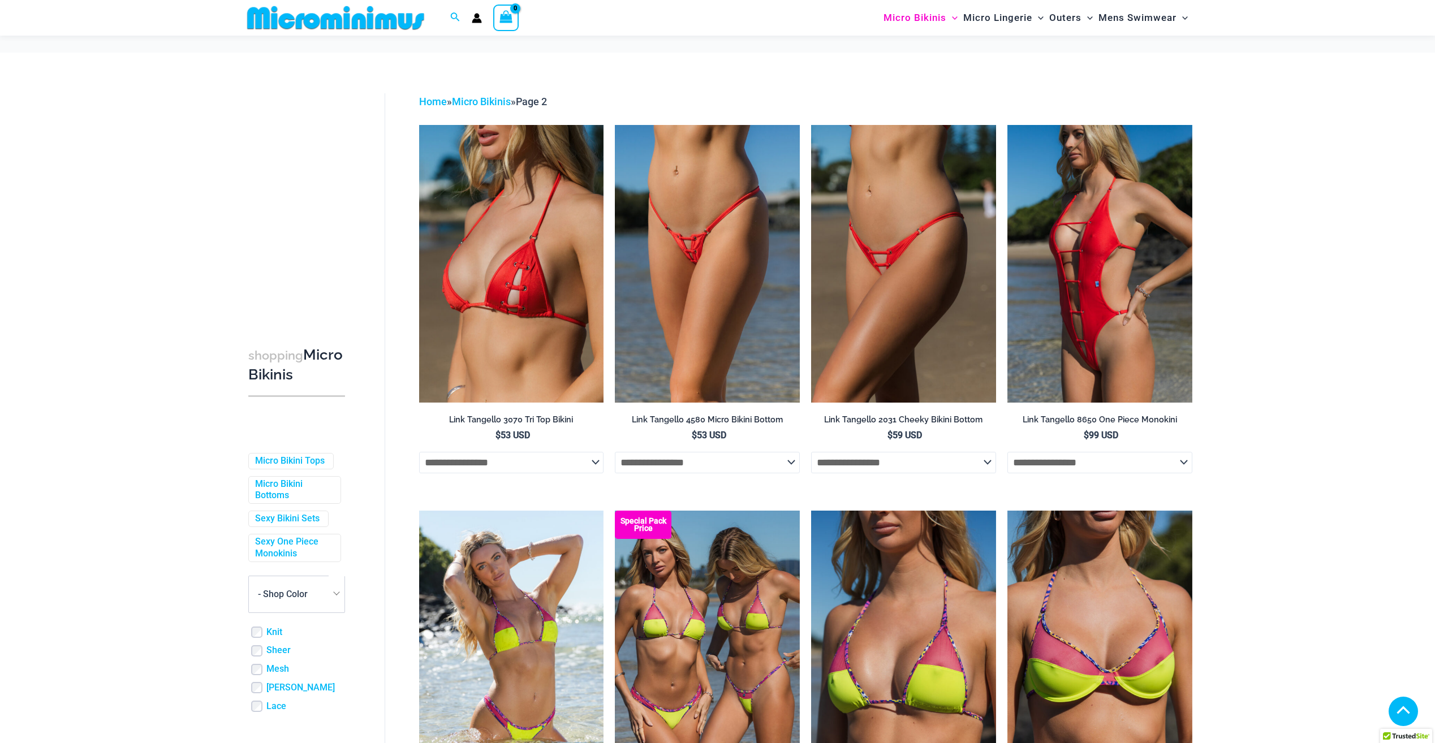
scroll to position [2278, 0]
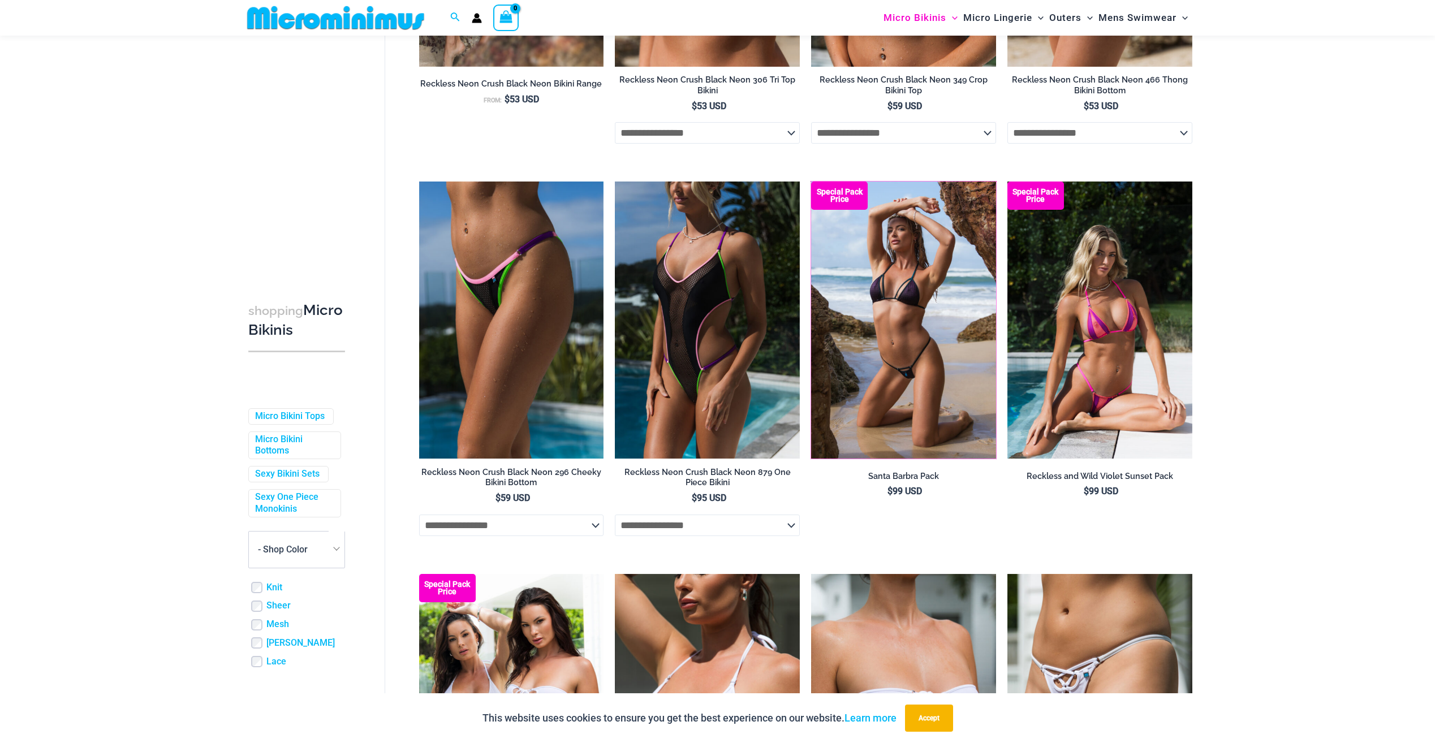
click at [811, 182] on img at bounding box center [811, 182] width 0 height 0
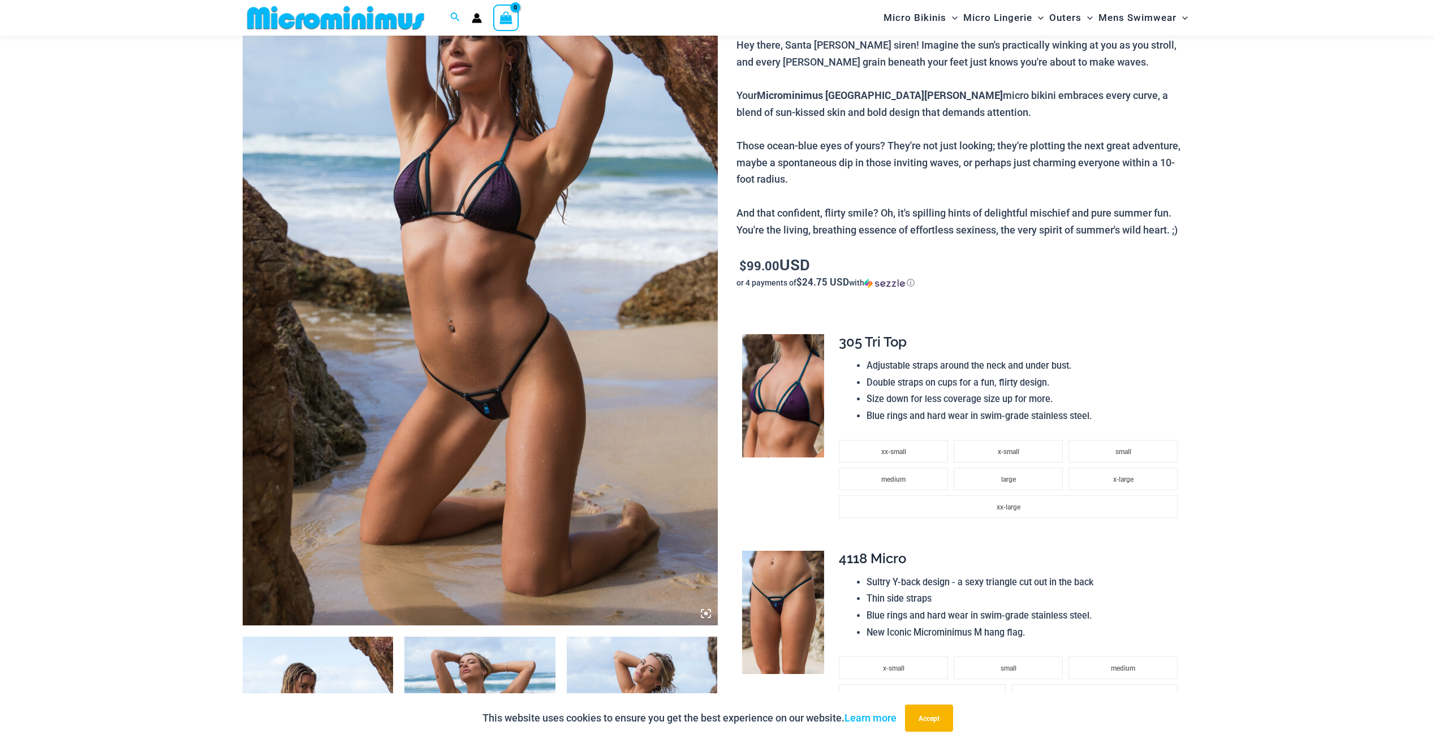
scroll to position [333, 0]
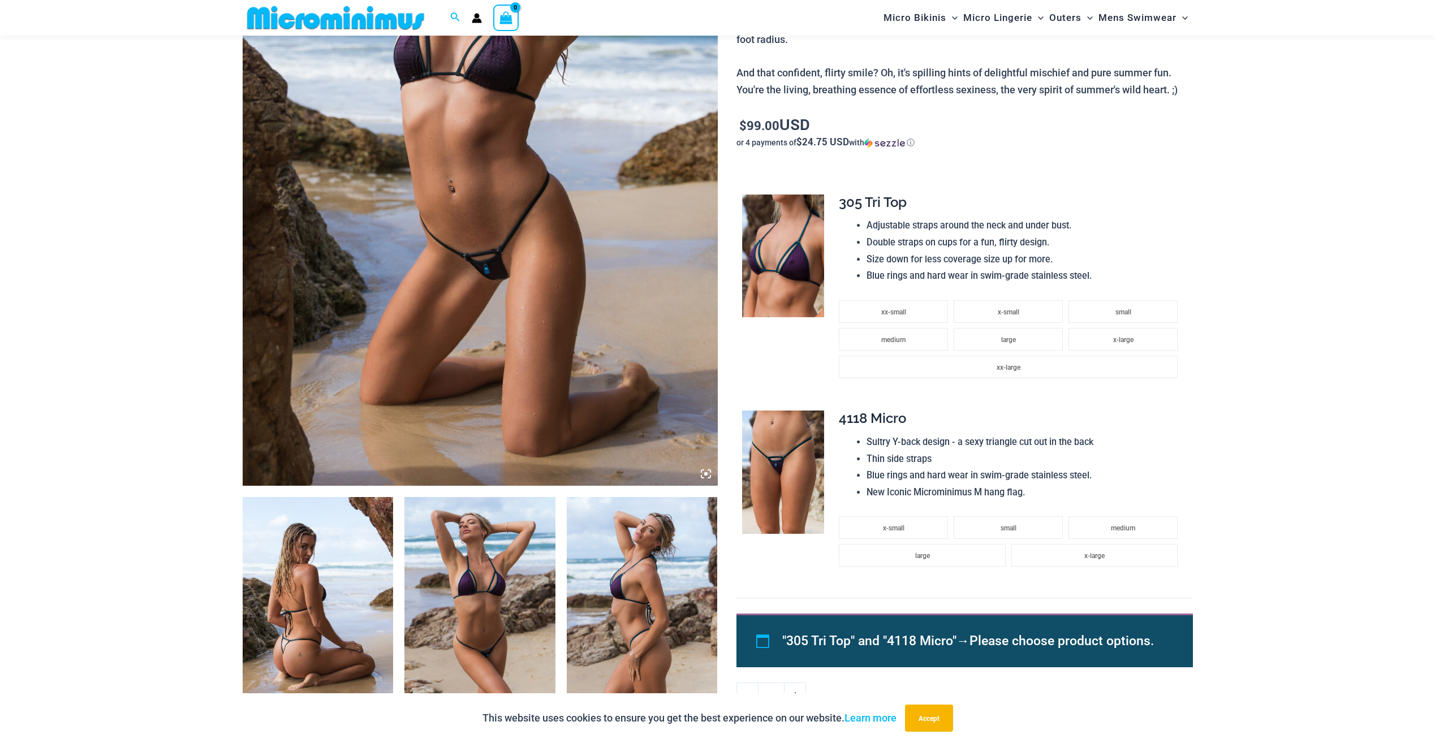
click at [798, 450] on img at bounding box center [783, 472] width 82 height 123
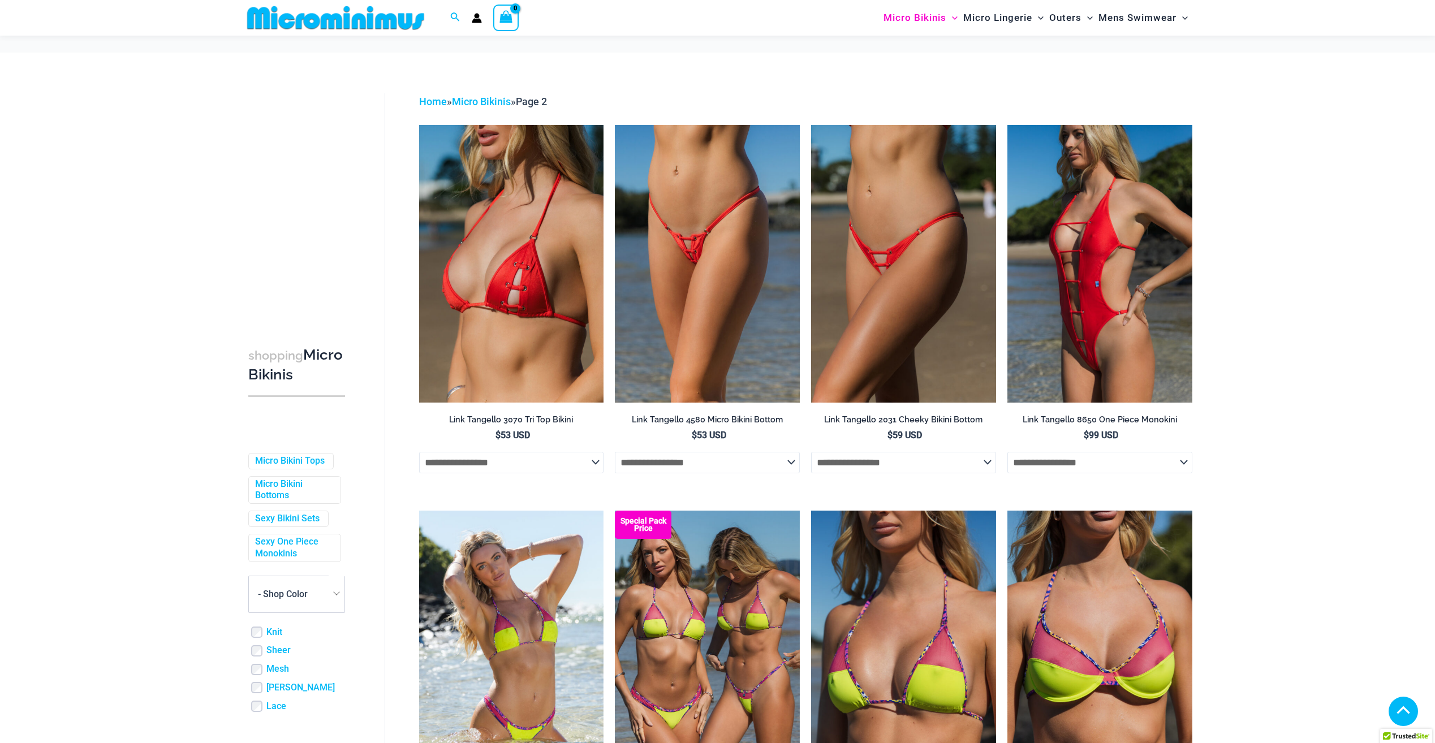
scroll to position [2551, 0]
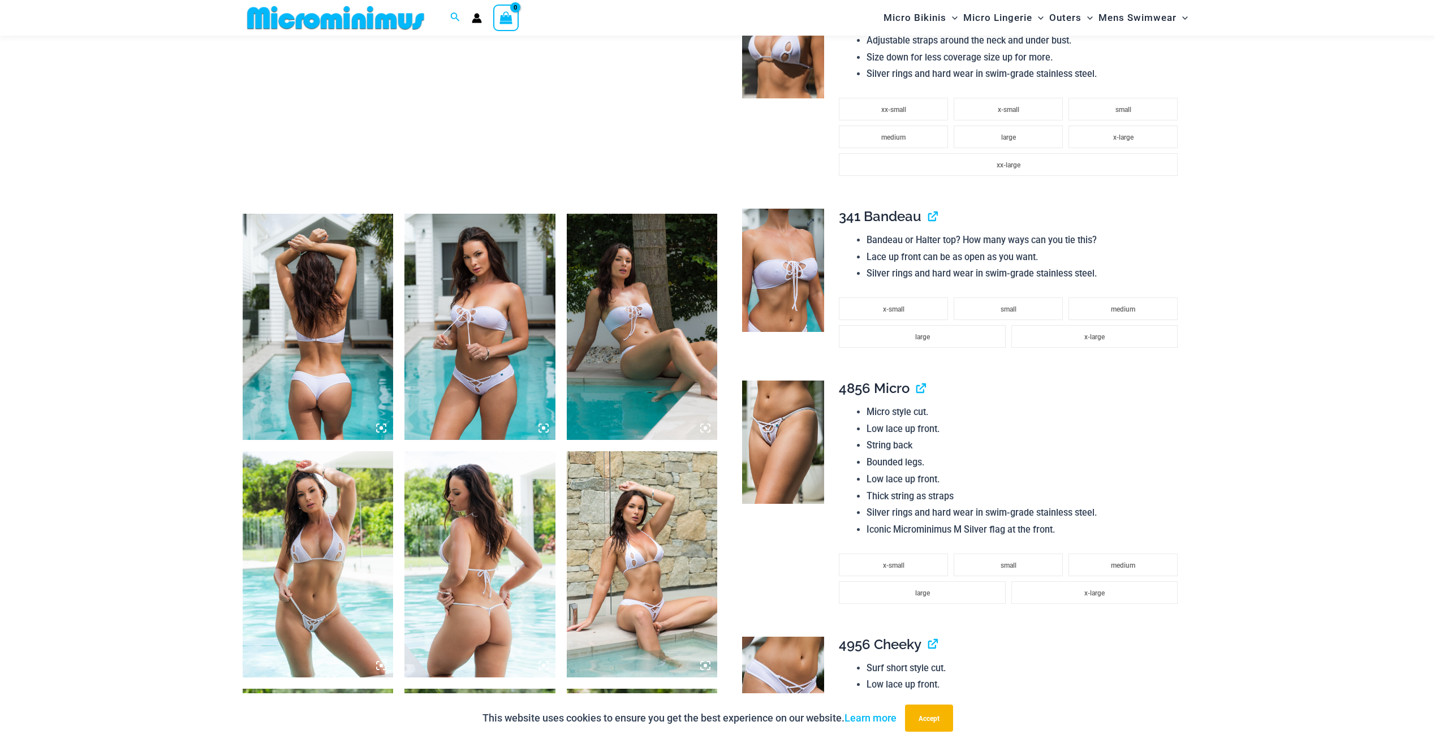
scroll to position [612, 0]
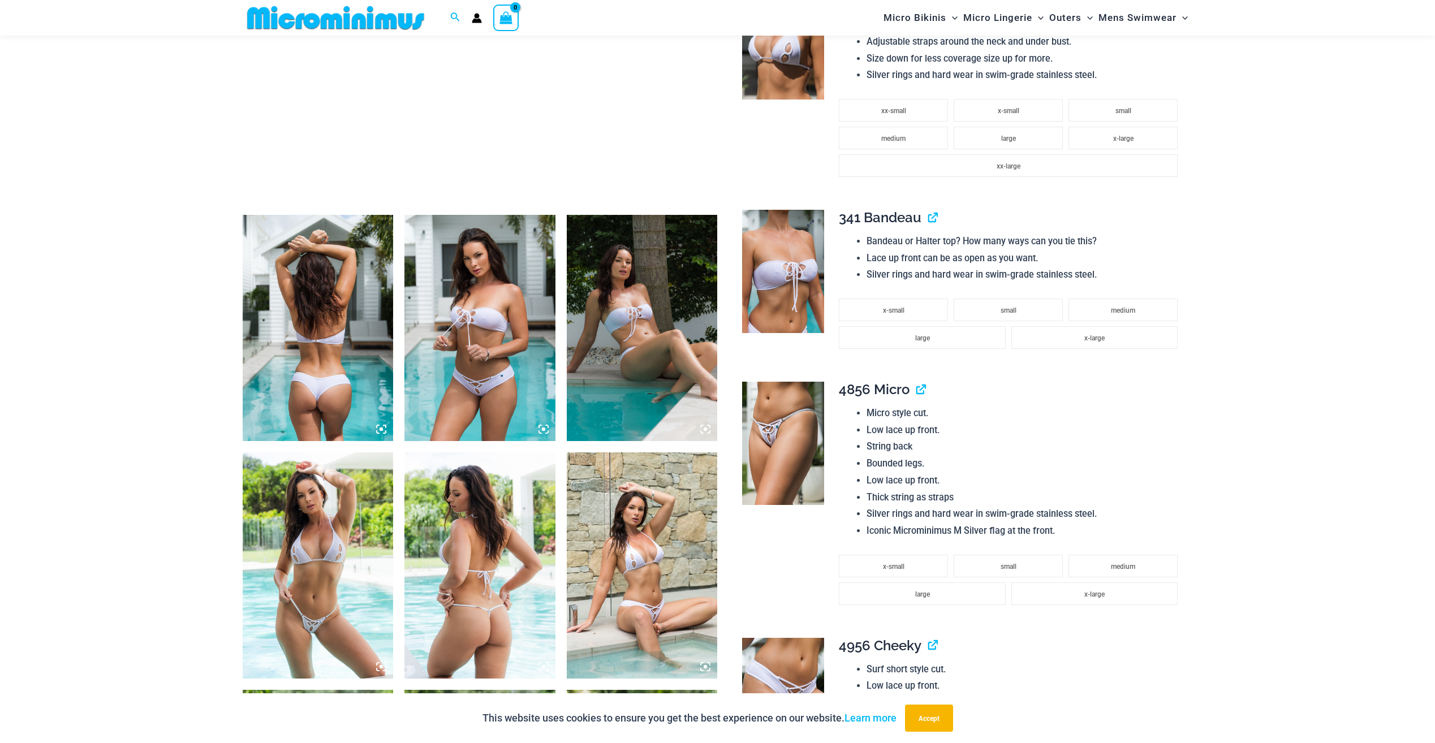
click at [787, 277] on img at bounding box center [783, 271] width 82 height 123
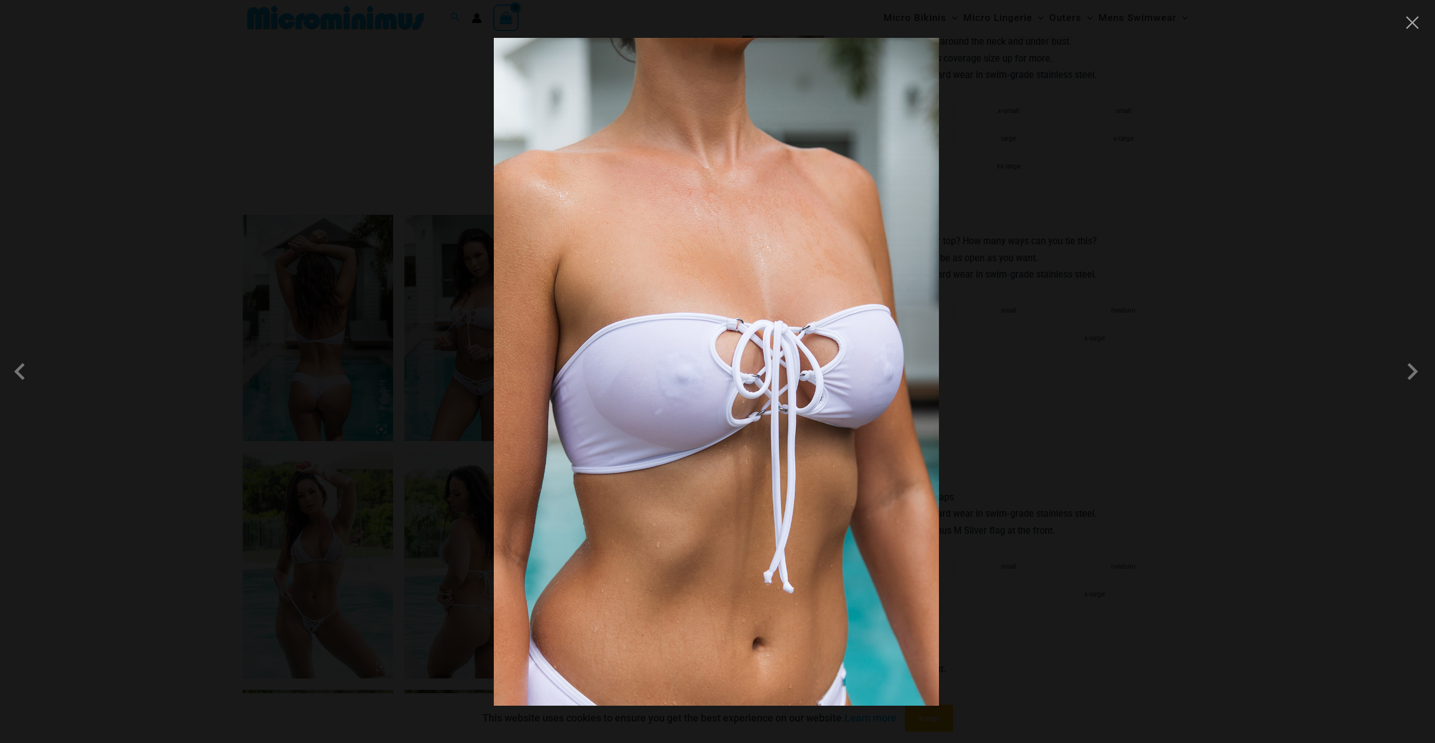
click at [1114, 260] on div at bounding box center [717, 371] width 1435 height 743
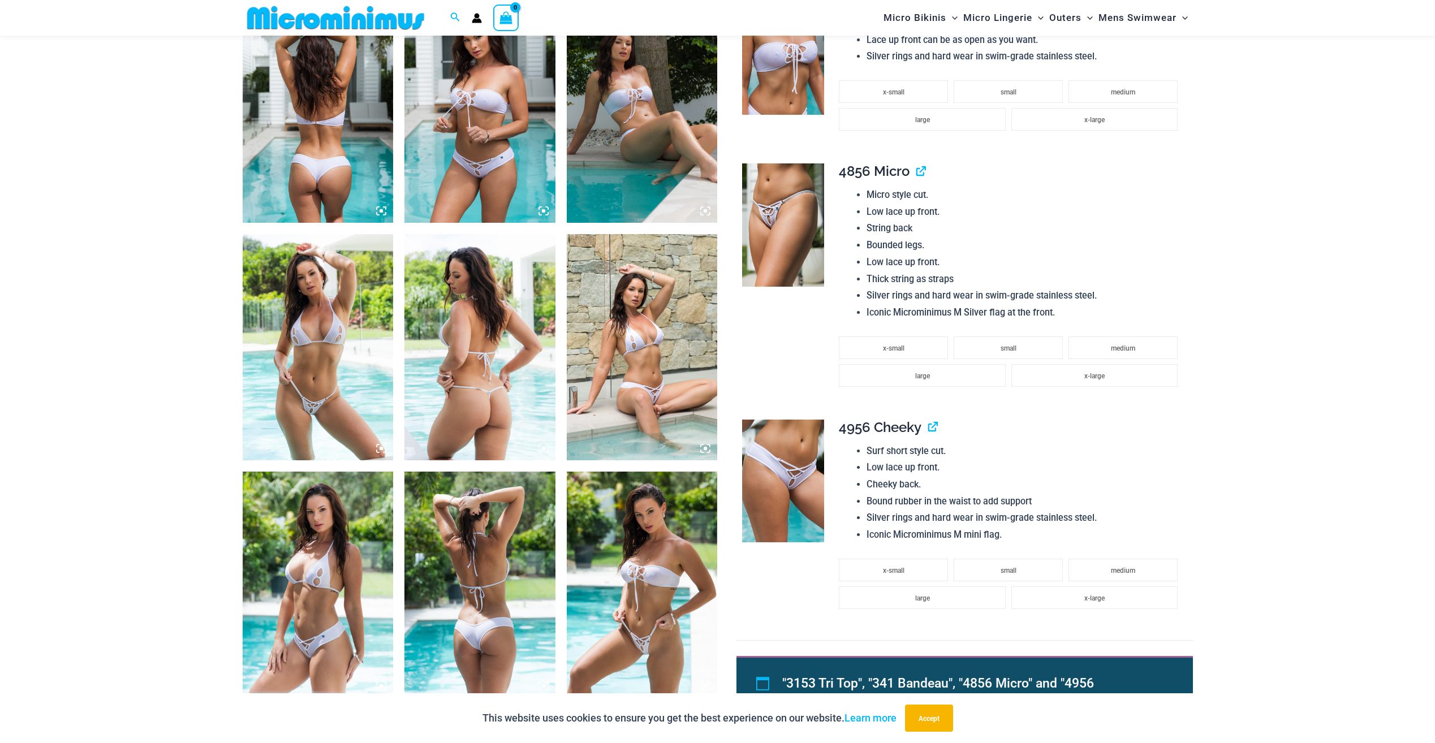
scroll to position [951, 0]
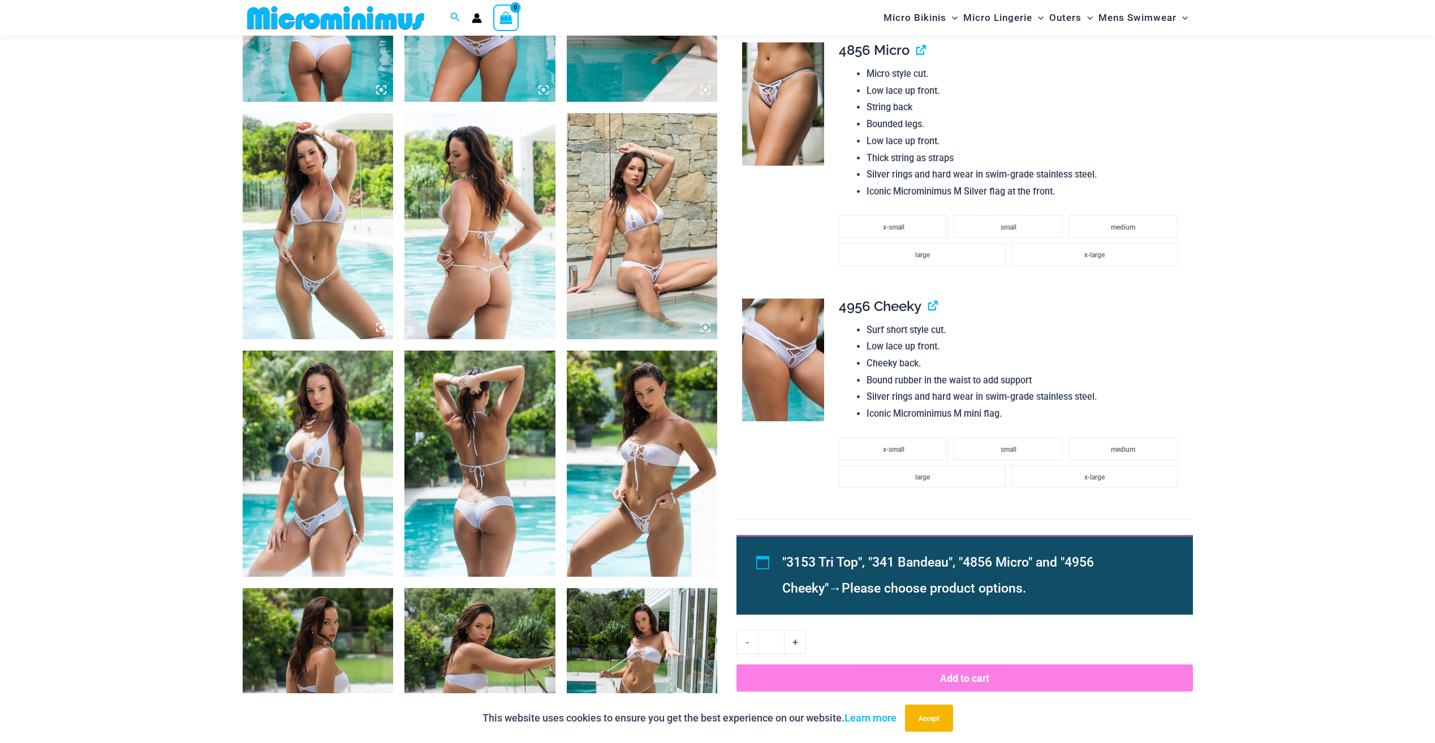
click at [670, 279] on img at bounding box center [642, 226] width 151 height 226
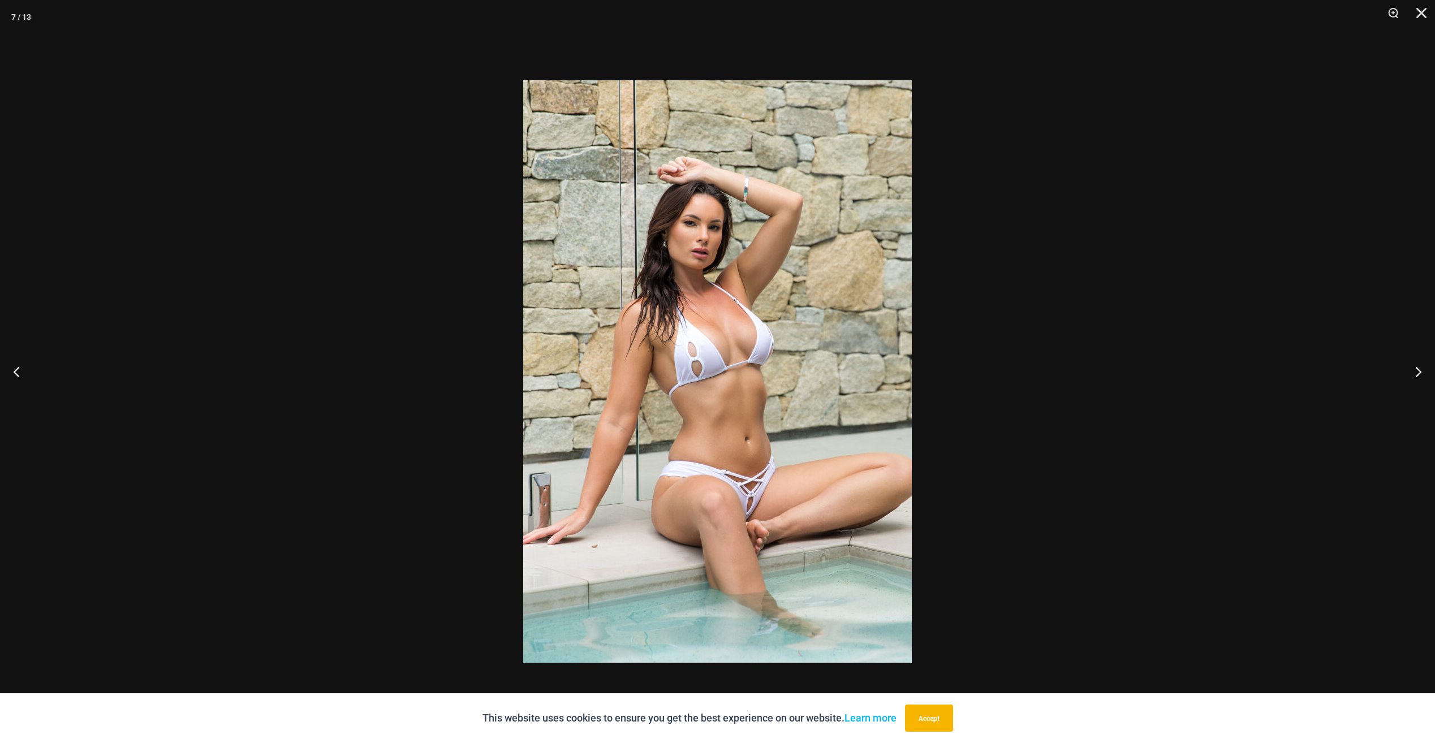
click at [1024, 326] on div at bounding box center [717, 371] width 1435 height 743
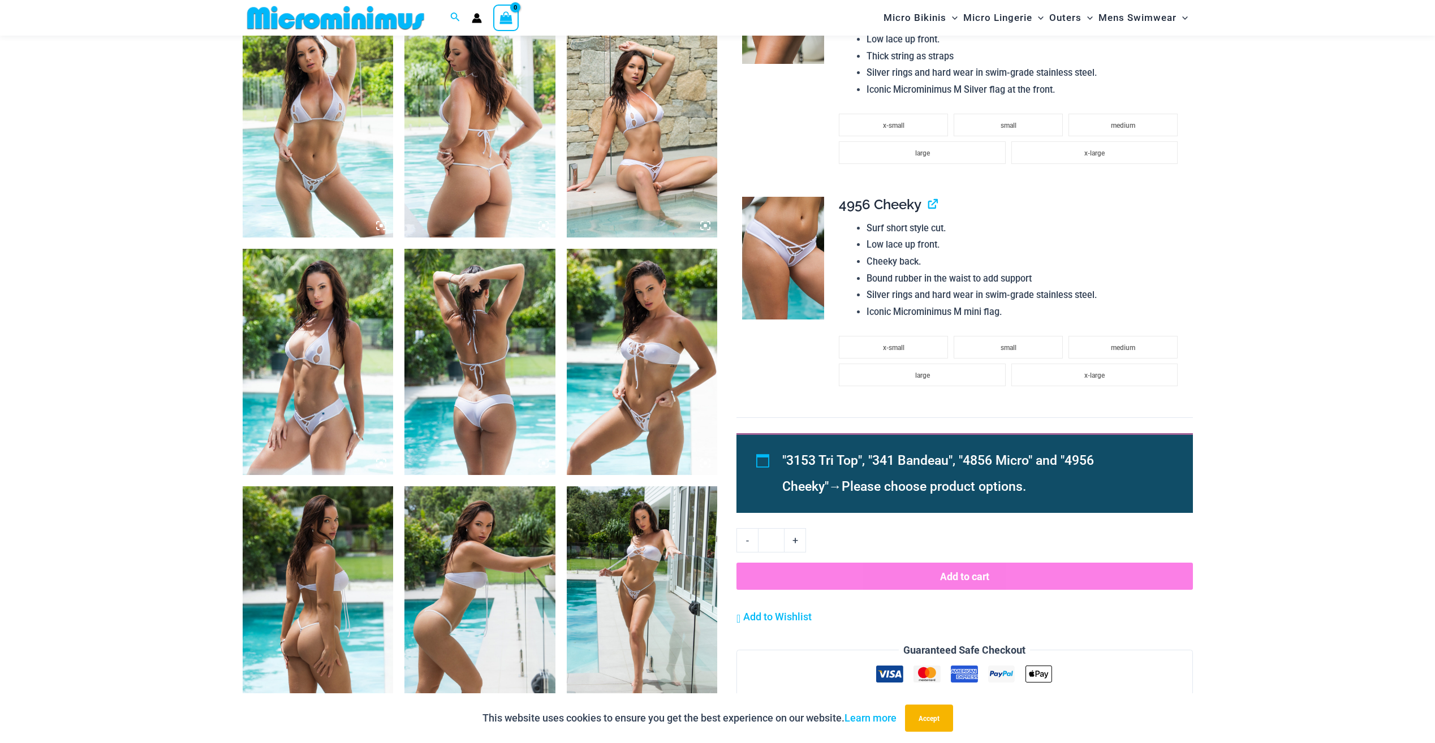
scroll to position [1121, 0]
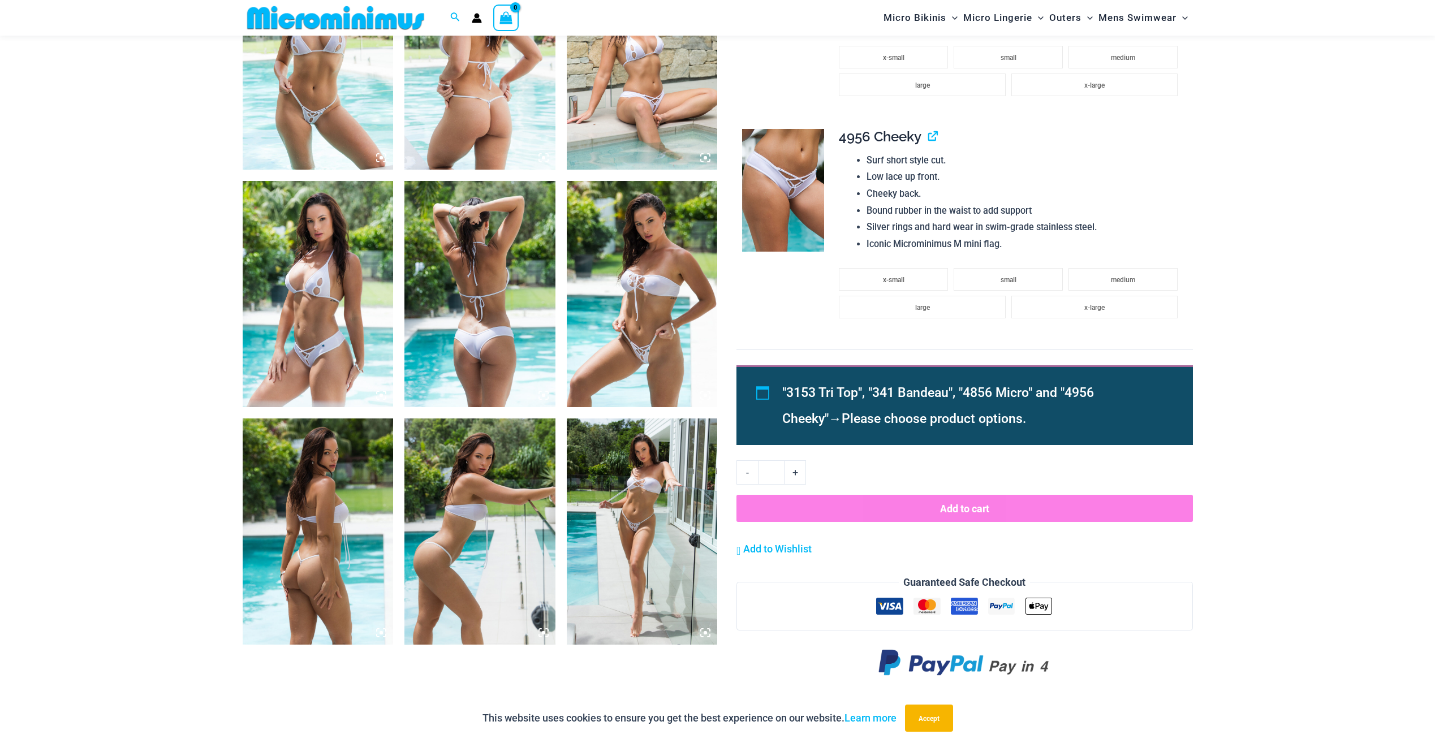
click at [451, 344] on img at bounding box center [479, 294] width 151 height 226
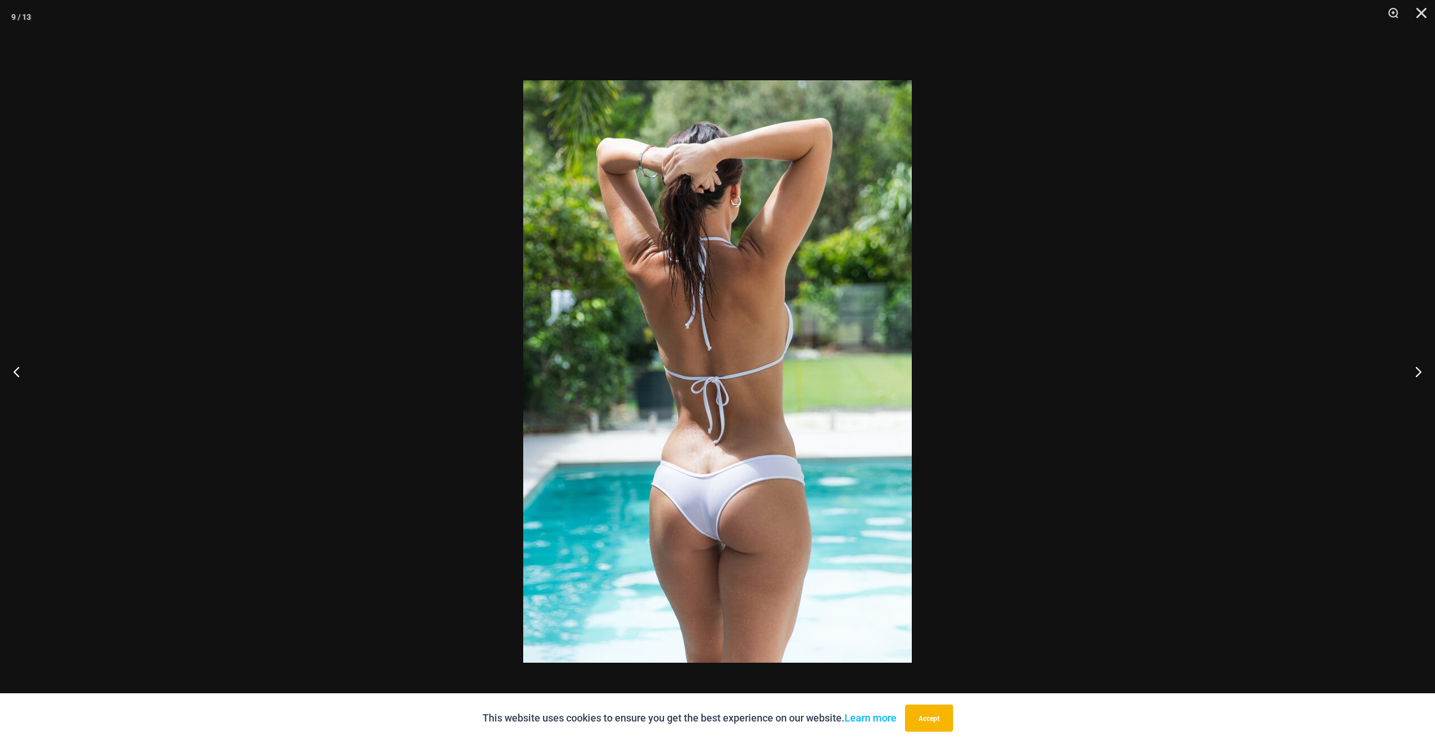
click at [369, 267] on div at bounding box center [717, 371] width 1435 height 743
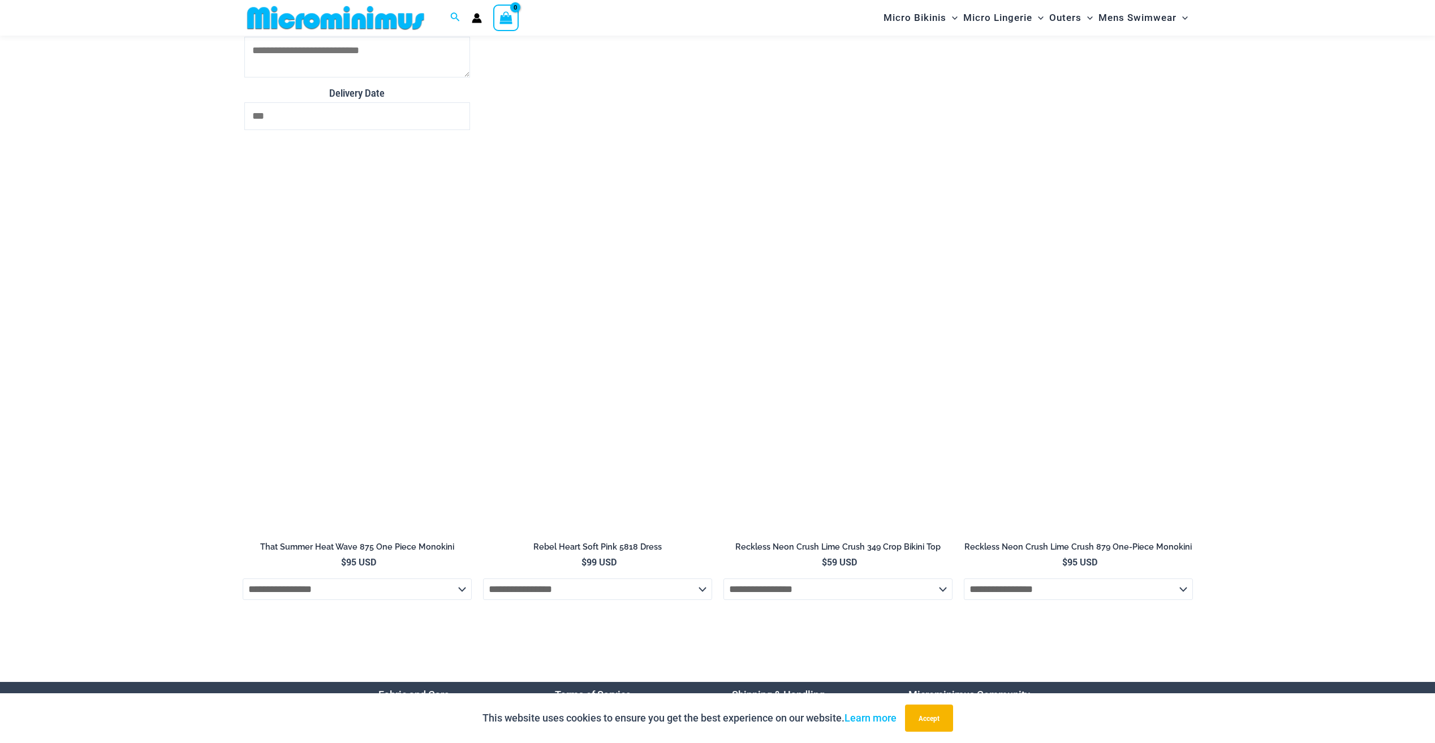
scroll to position [4062, 0]
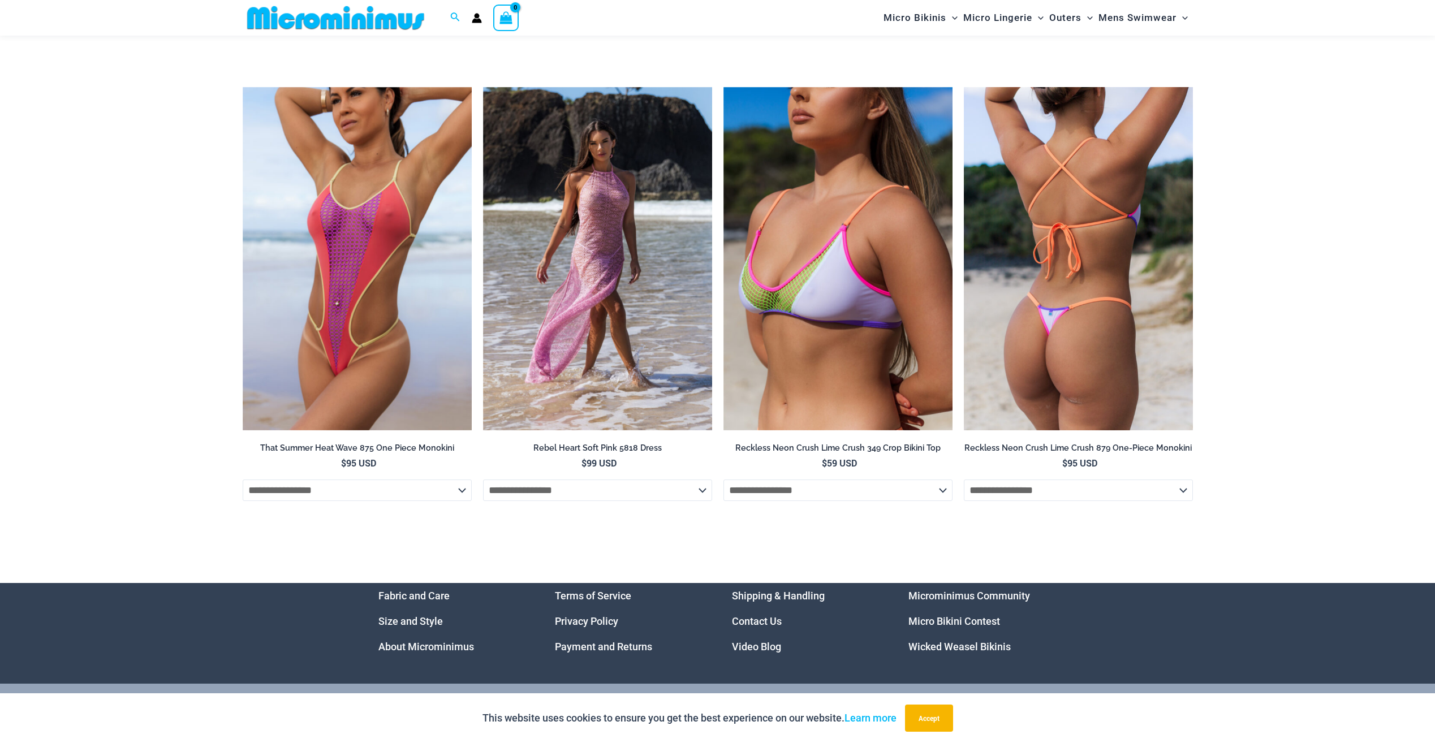
click at [1108, 333] on img at bounding box center [1078, 259] width 229 height 344
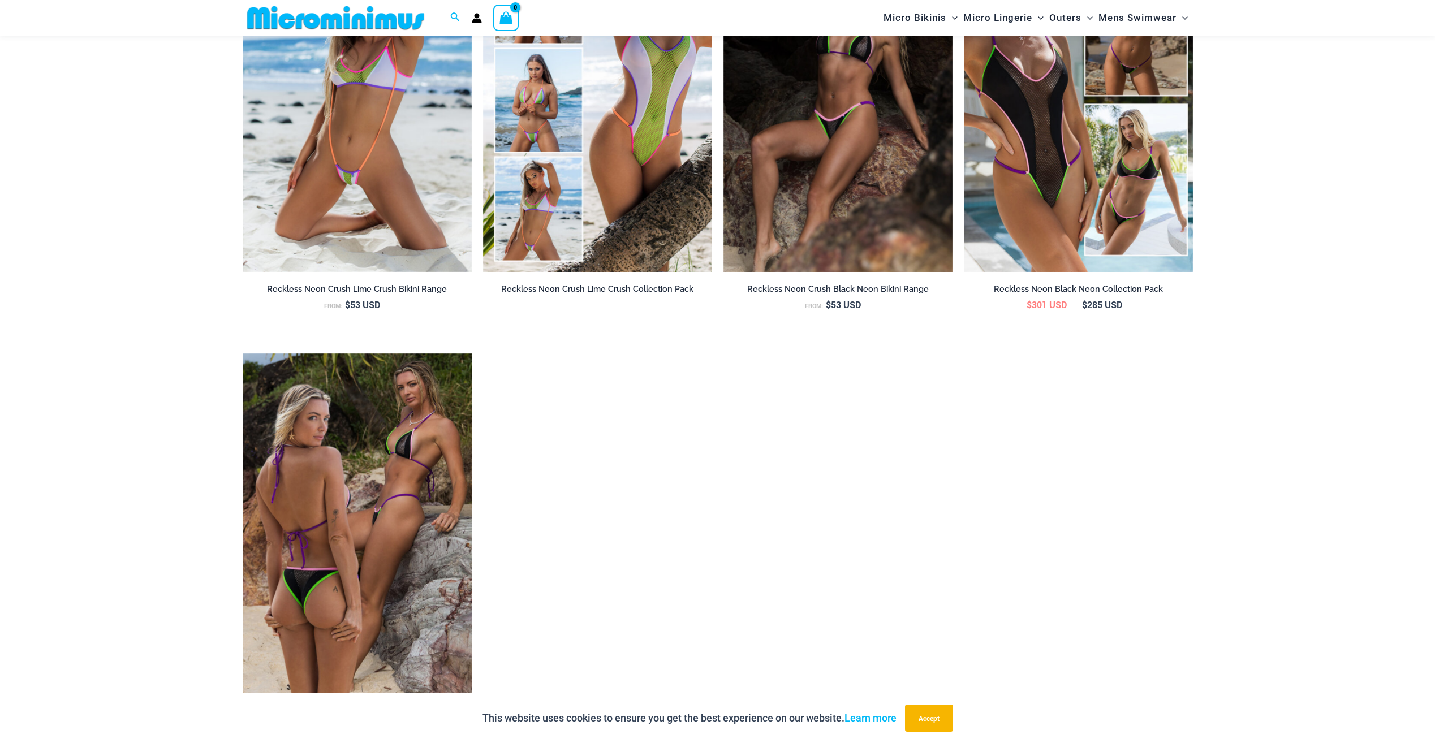
scroll to position [1412, 0]
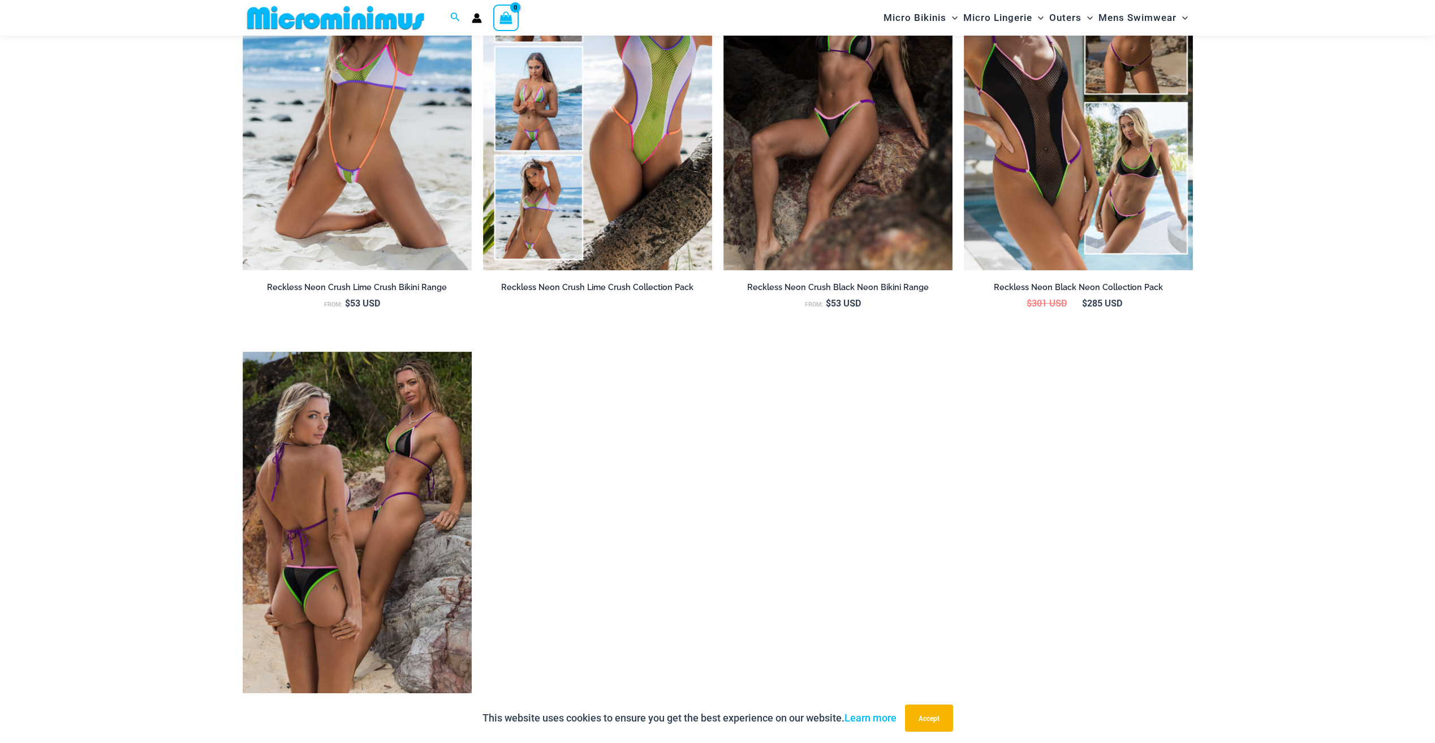
click at [272, 21] on img at bounding box center [336, 17] width 186 height 25
